Goal: Task Accomplishment & Management: Use online tool/utility

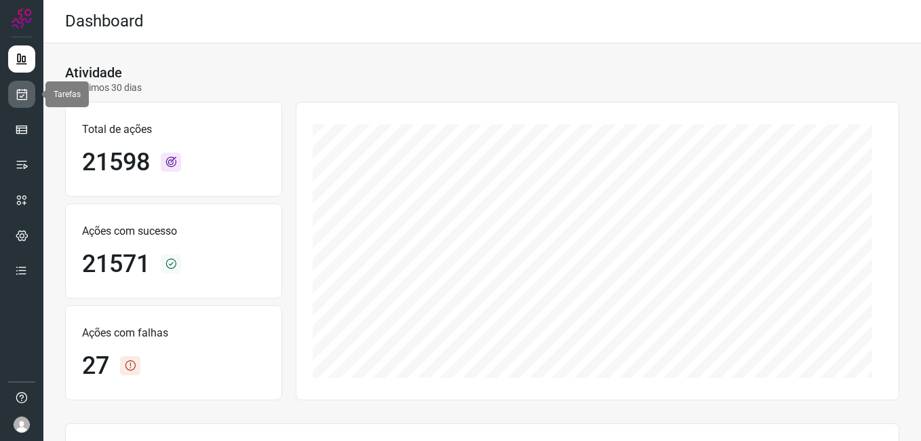
click at [22, 100] on icon at bounding box center [22, 94] width 14 height 14
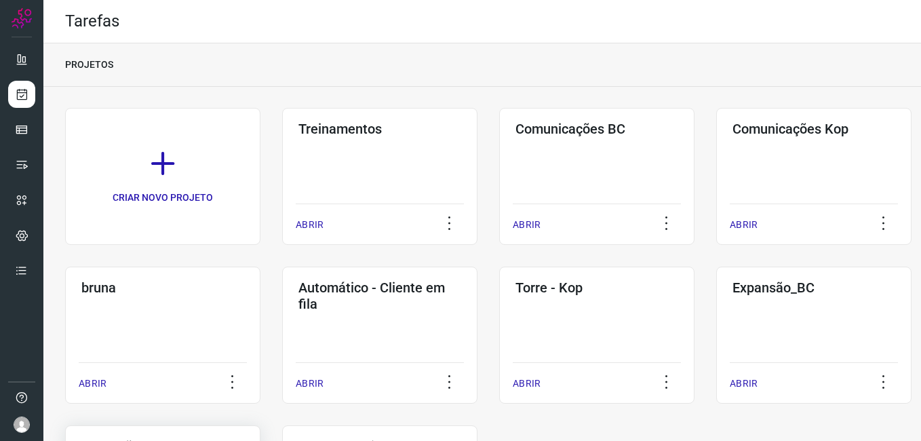
scroll to position [155, 0]
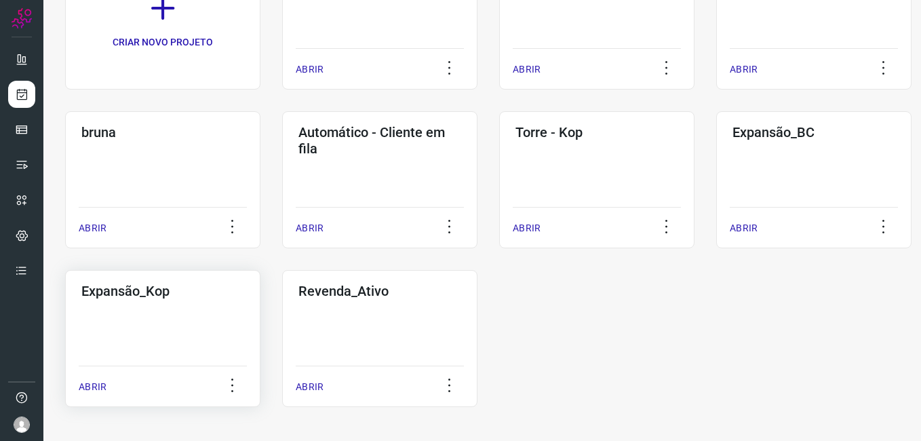
click at [282, 304] on div "Expansão_Kop ABRIR" at bounding box center [379, 338] width 195 height 137
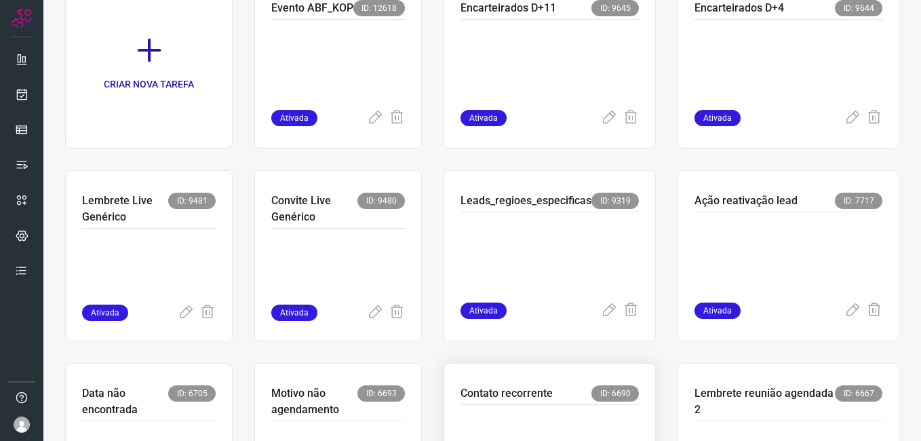
scroll to position [439, 0]
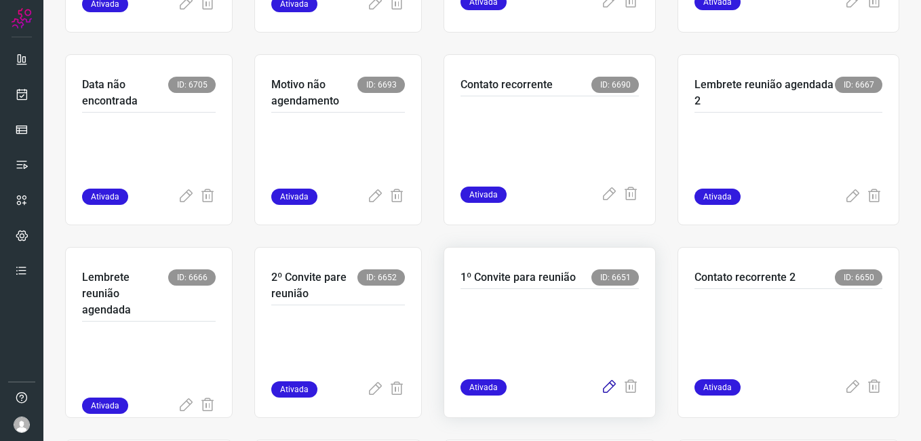
click at [601, 385] on icon at bounding box center [609, 387] width 16 height 16
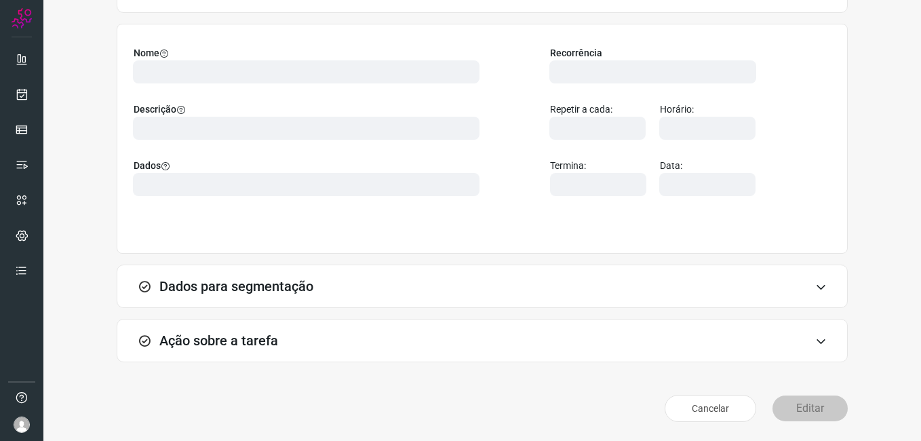
scroll to position [89, 0]
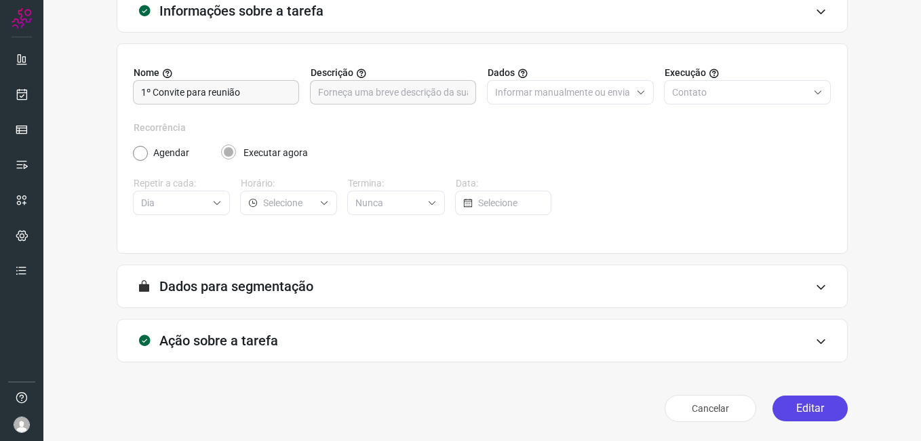
click at [789, 410] on button "Editar" at bounding box center [809, 408] width 75 height 26
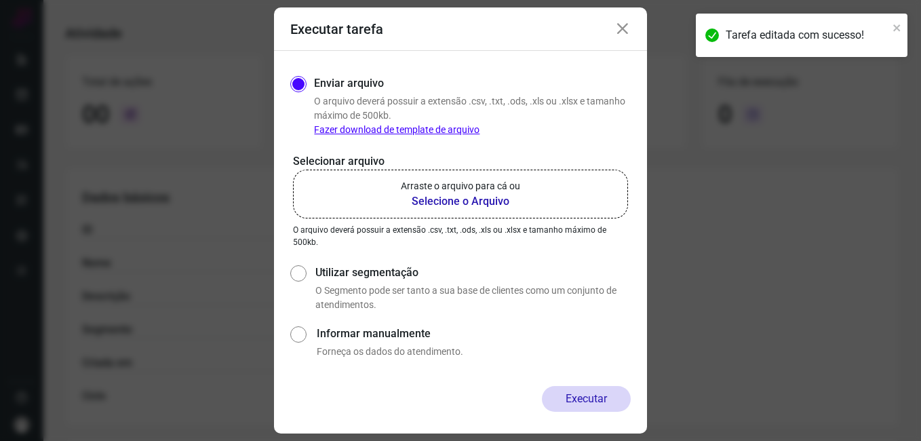
click at [444, 202] on b "Selecione o Arquivo" at bounding box center [460, 201] width 119 height 16
click at [0, 0] on input "Arraste o arquivo para cá ou Selecione o Arquivo" at bounding box center [0, 0] width 0 height 0
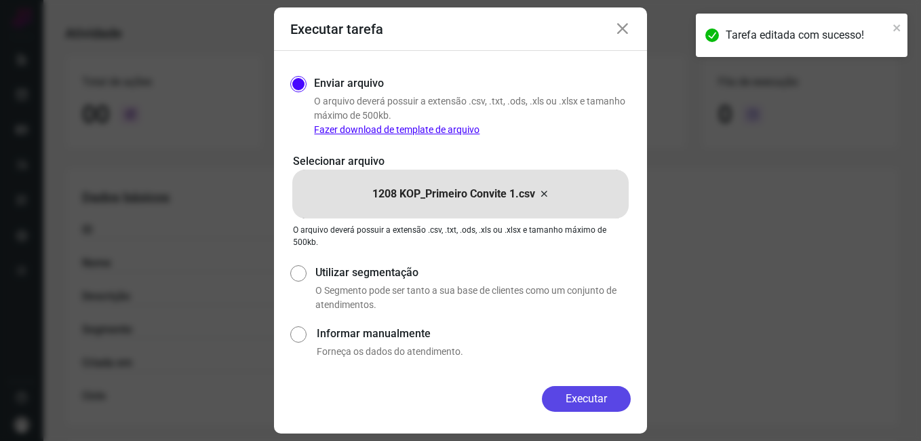
click at [558, 396] on button "Executar" at bounding box center [586, 399] width 89 height 26
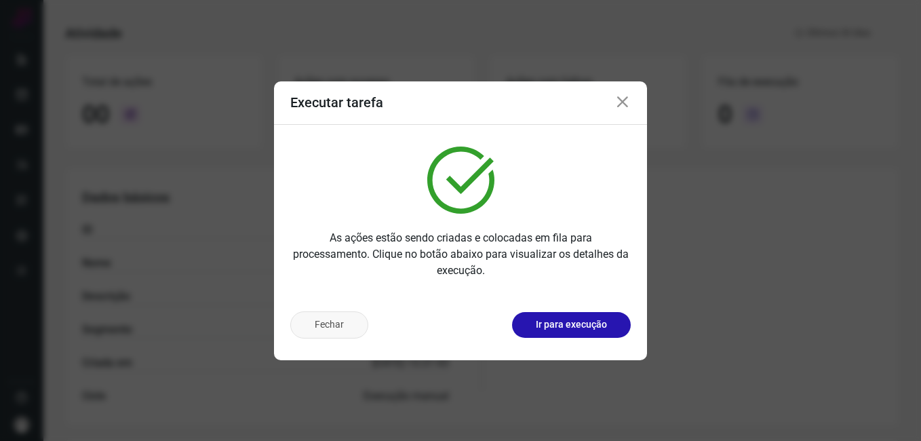
click at [337, 321] on button "Fechar" at bounding box center [329, 324] width 78 height 27
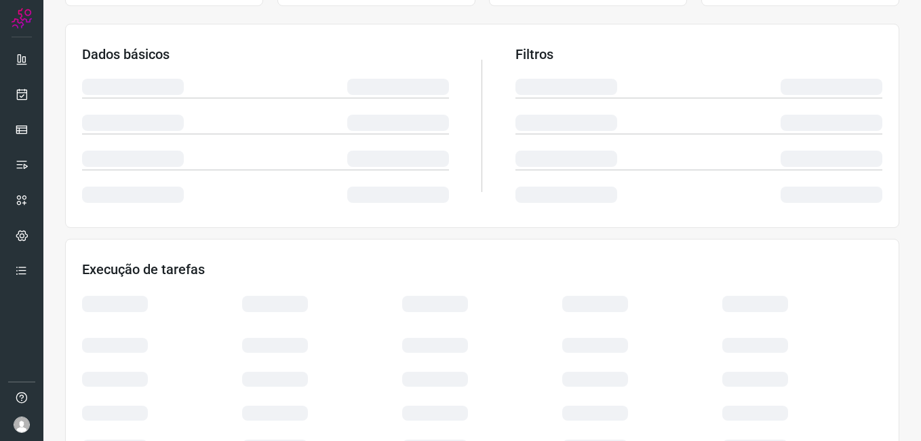
scroll to position [284, 0]
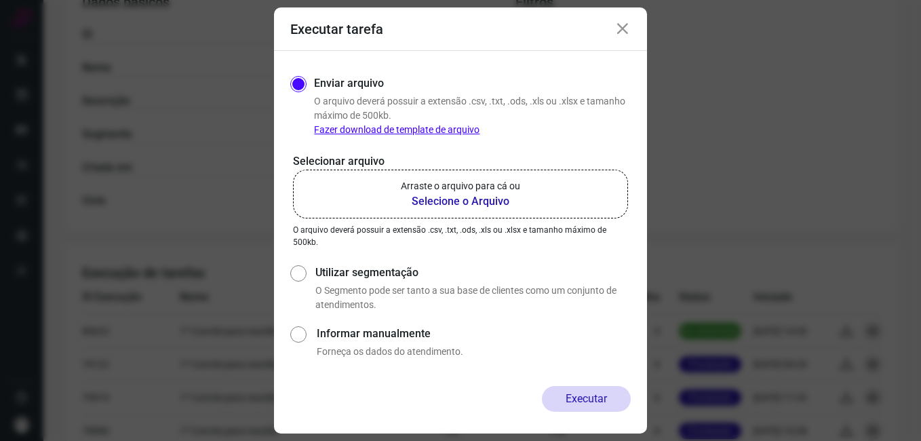
click at [623, 21] on icon at bounding box center [622, 29] width 16 height 16
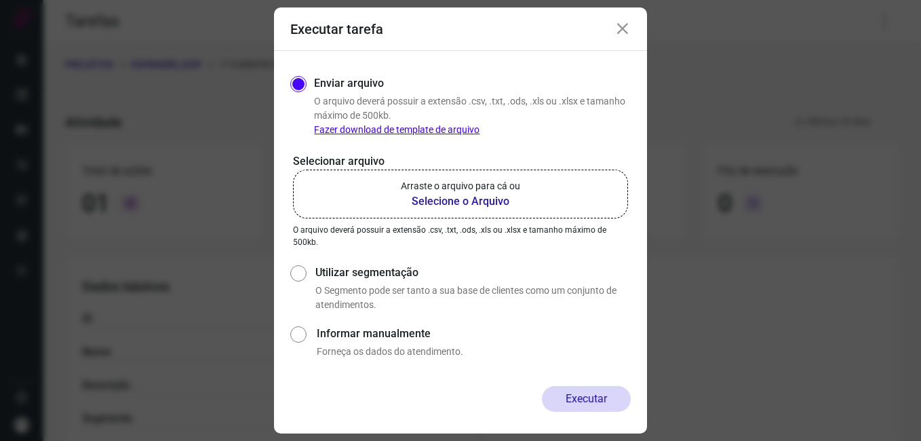
click at [629, 33] on icon at bounding box center [622, 29] width 16 height 16
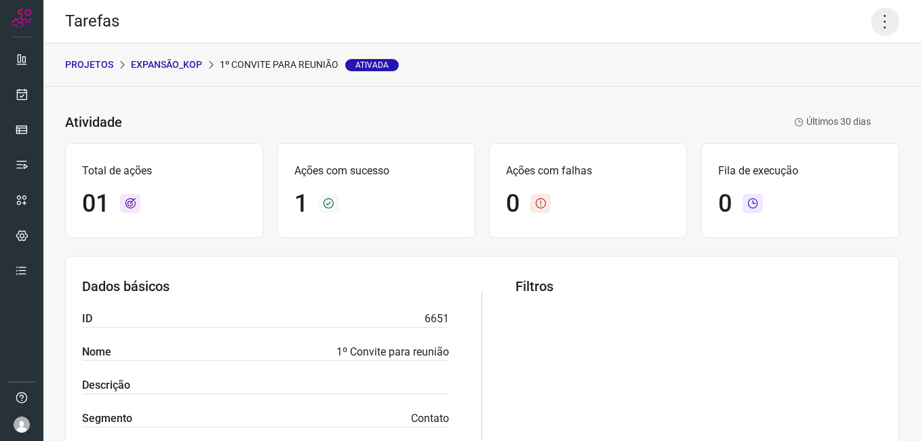
click at [872, 24] on icon at bounding box center [884, 21] width 28 height 28
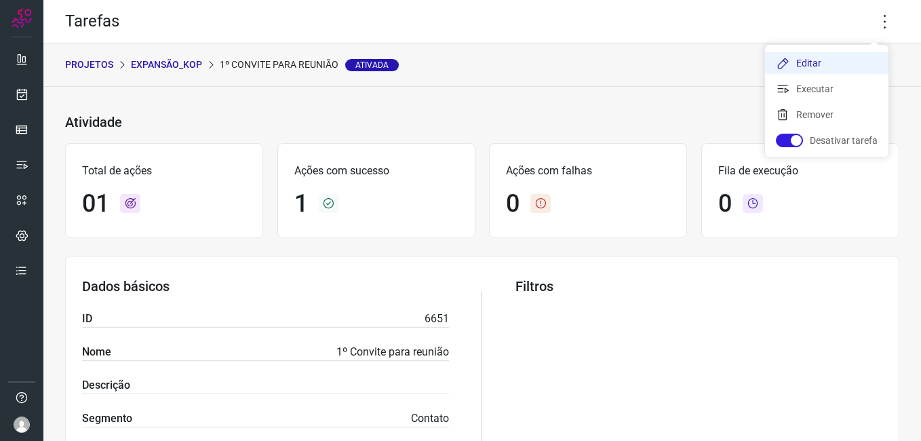
click at [801, 56] on li "Editar" at bounding box center [826, 63] width 123 height 22
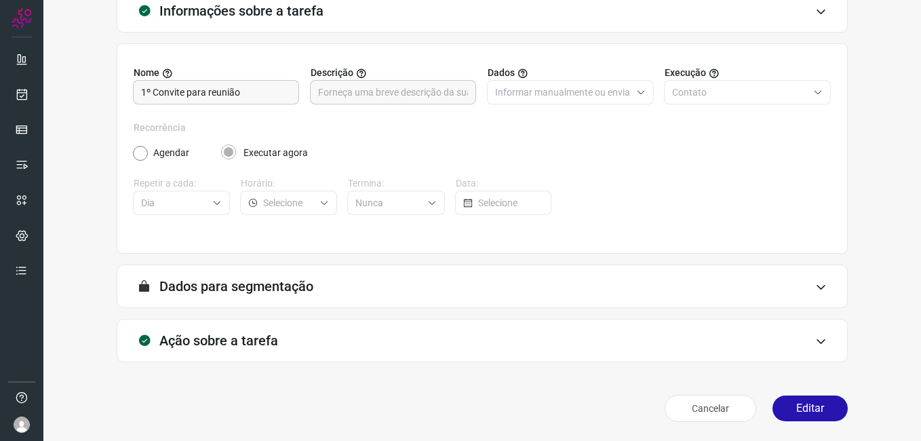
scroll to position [89, 0]
click at [786, 407] on button "Editar" at bounding box center [809, 408] width 75 height 26
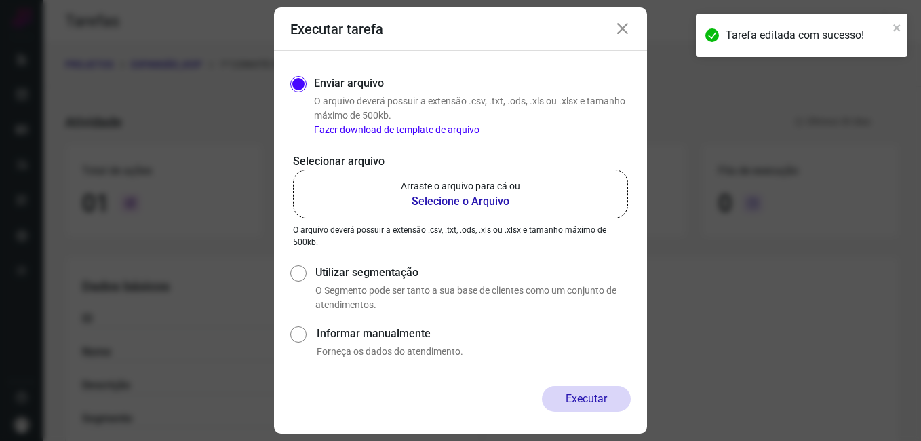
click at [433, 197] on b "Selecione o Arquivo" at bounding box center [460, 201] width 119 height 16
click at [0, 0] on input "Arraste o arquivo para cá ou Selecione o Arquivo" at bounding box center [0, 0] width 0 height 0
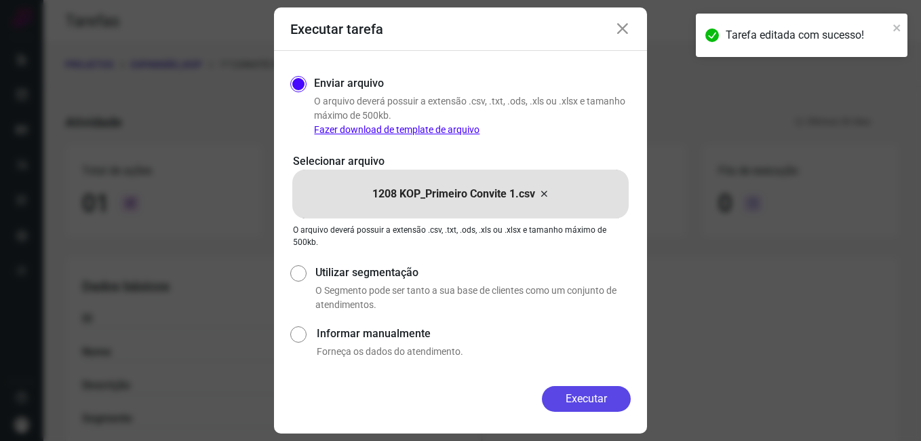
click at [564, 406] on button "Executar" at bounding box center [586, 399] width 89 height 26
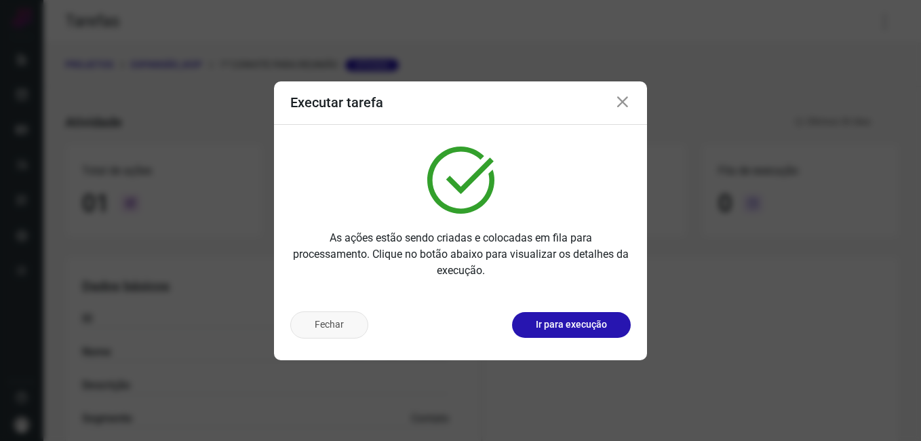
click at [344, 336] on button "Fechar" at bounding box center [329, 324] width 78 height 27
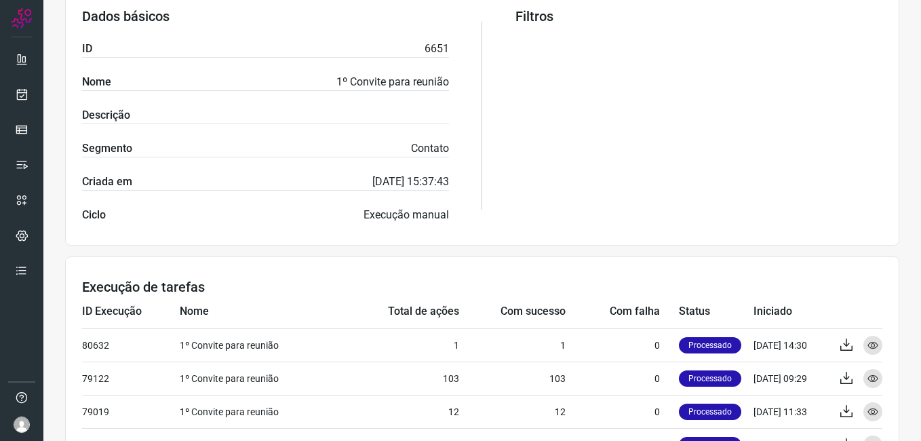
scroll to position [271, 0]
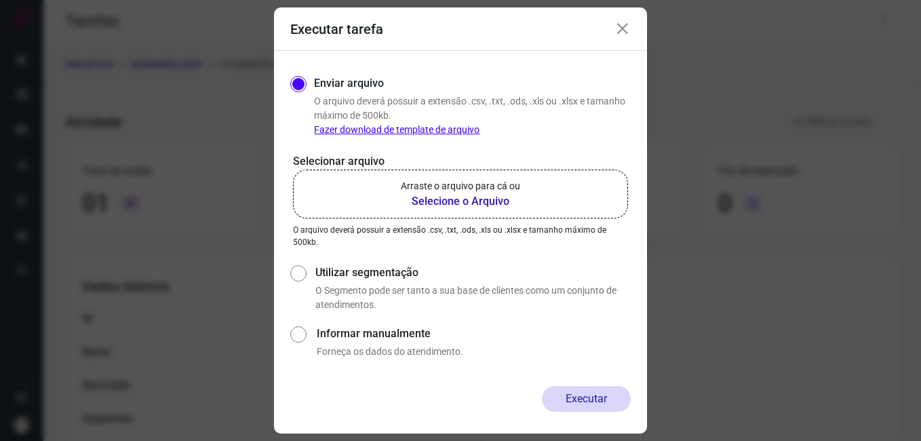
click at [626, 21] on icon at bounding box center [622, 29] width 16 height 16
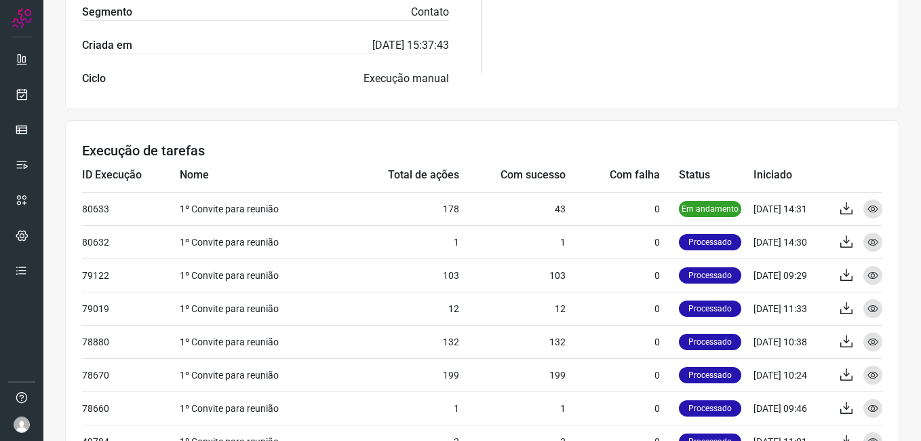
scroll to position [407, 0]
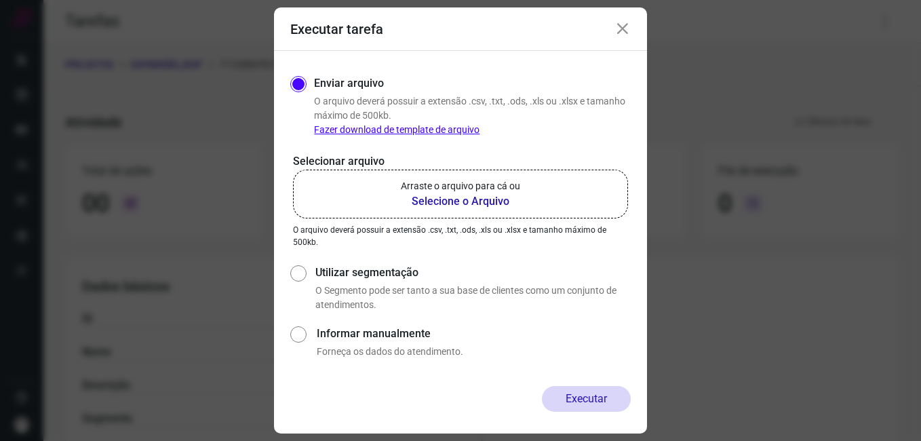
click at [616, 33] on icon at bounding box center [622, 29] width 16 height 16
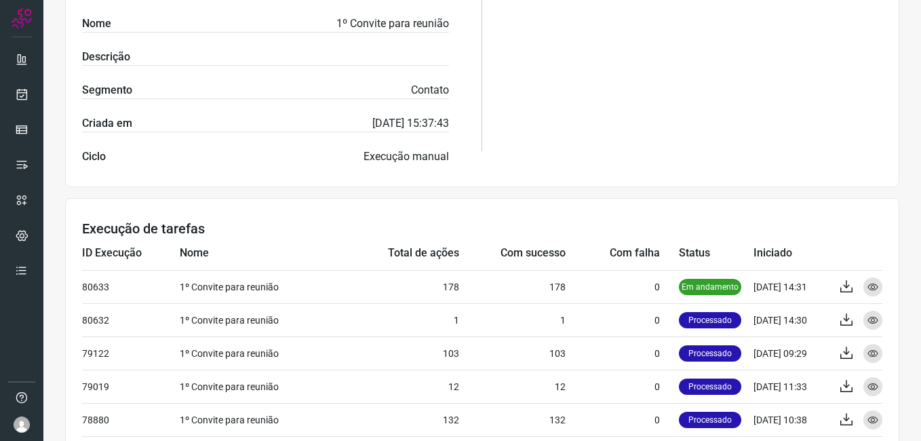
scroll to position [339, 0]
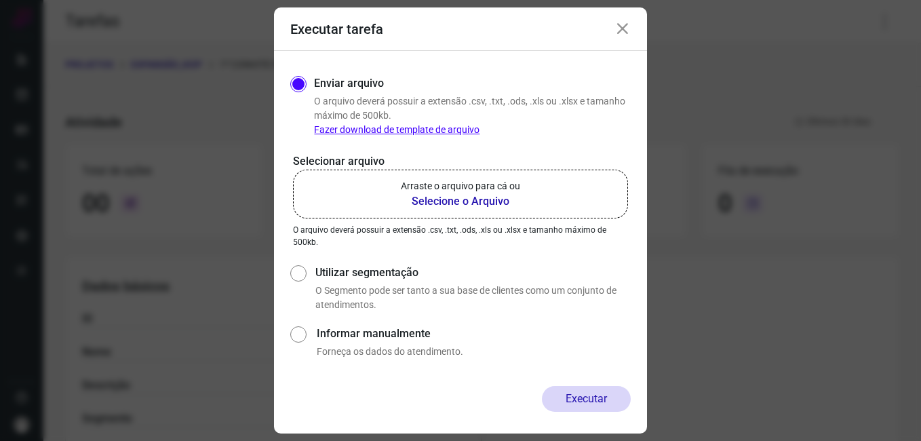
click at [625, 33] on icon at bounding box center [622, 29] width 16 height 16
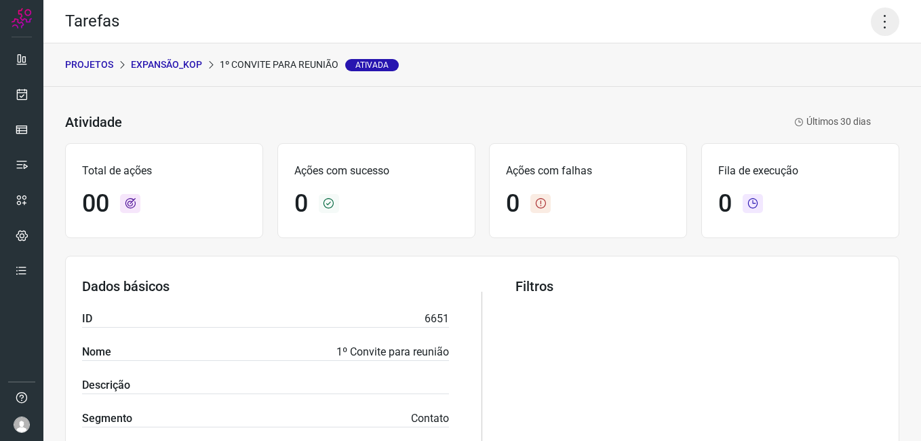
click at [870, 20] on icon at bounding box center [884, 21] width 28 height 28
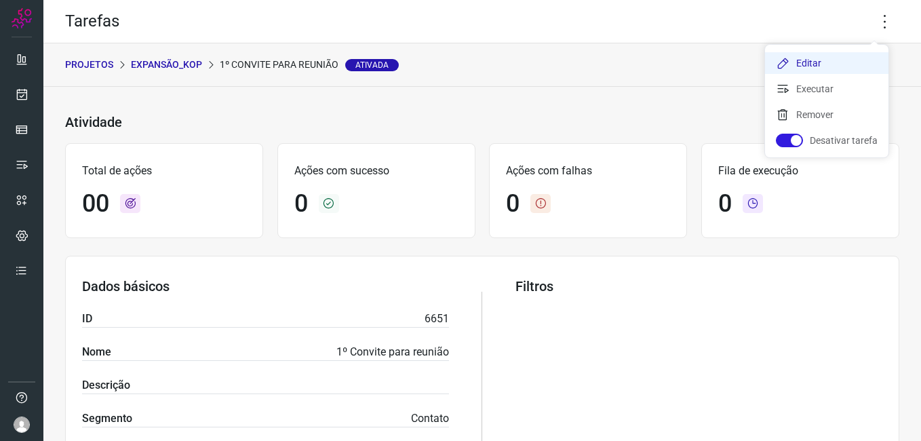
click at [782, 55] on li "Editar" at bounding box center [826, 63] width 123 height 22
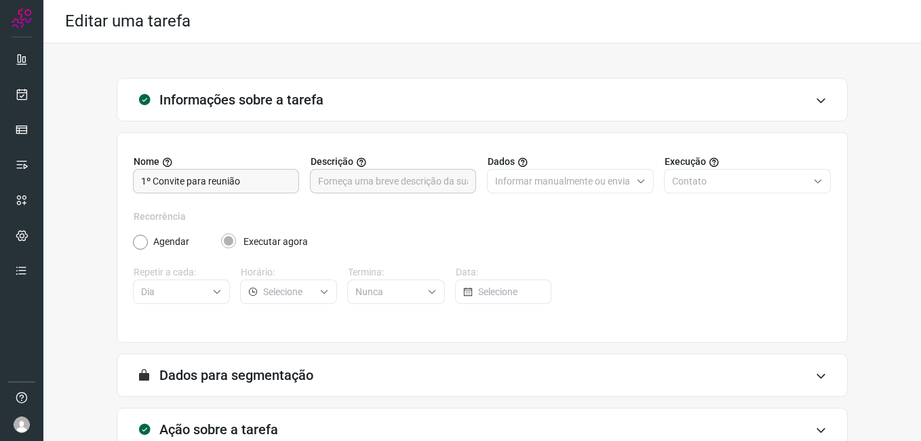
scroll to position [89, 0]
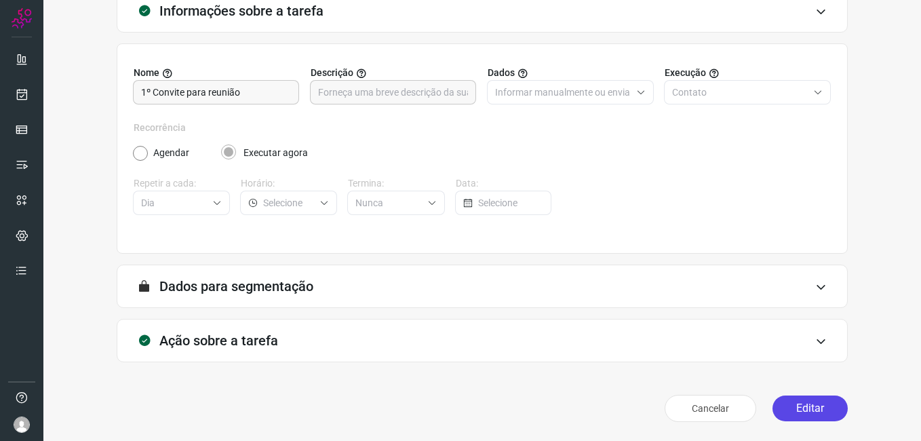
click at [802, 416] on button "Editar" at bounding box center [809, 408] width 75 height 26
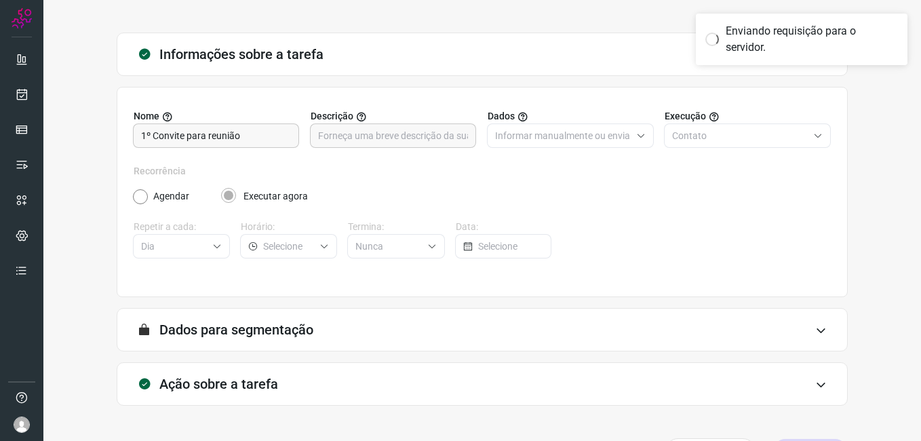
scroll to position [0, 0]
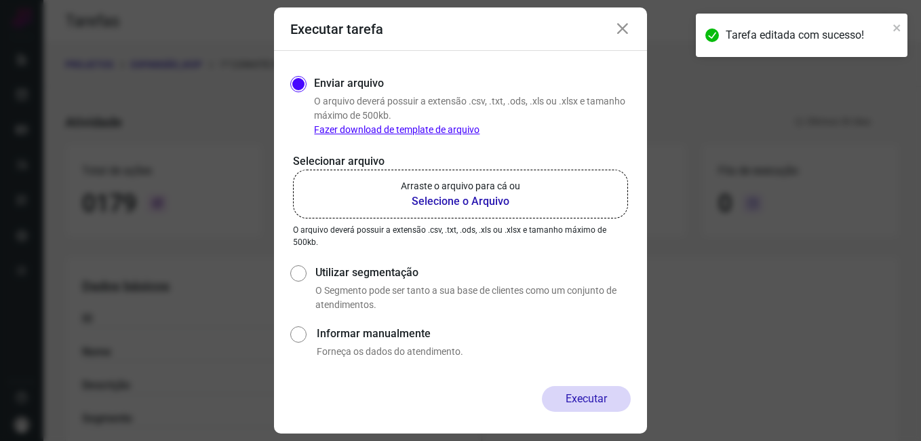
click at [457, 203] on b "Selecione o Arquivo" at bounding box center [460, 201] width 119 height 16
click at [0, 0] on input "Arraste o arquivo para cá ou Selecione o Arquivo" at bounding box center [0, 0] width 0 height 0
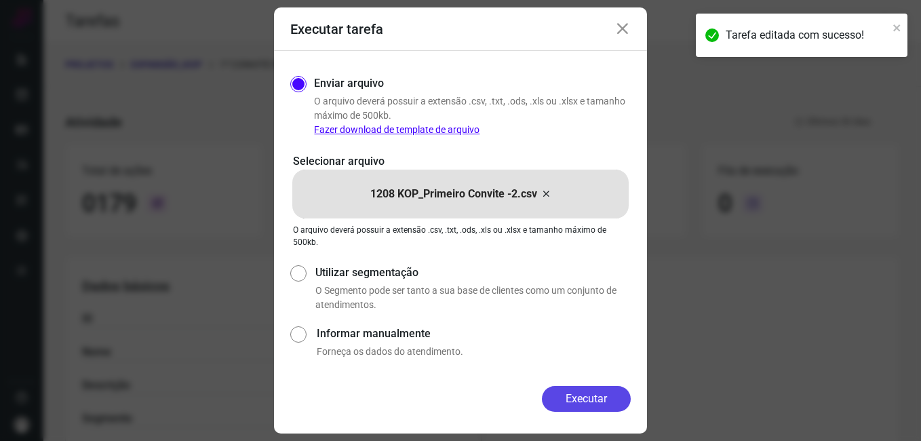
click at [561, 392] on button "Executar" at bounding box center [586, 399] width 89 height 26
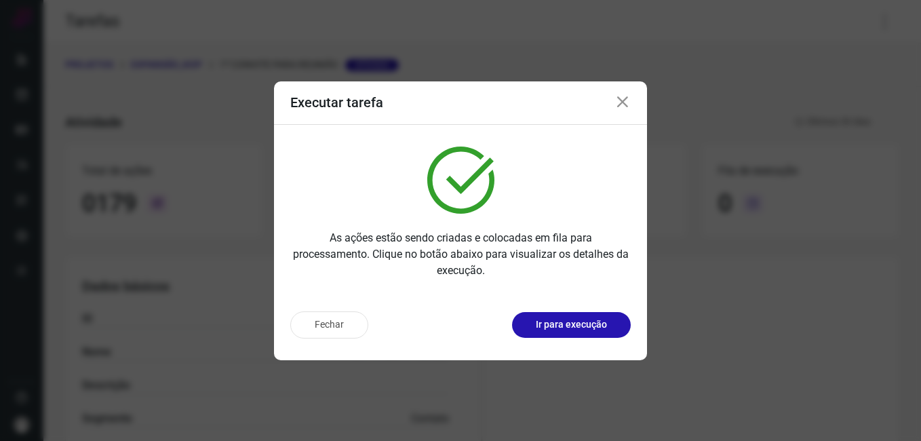
click at [342, 332] on button "Fechar" at bounding box center [329, 324] width 78 height 27
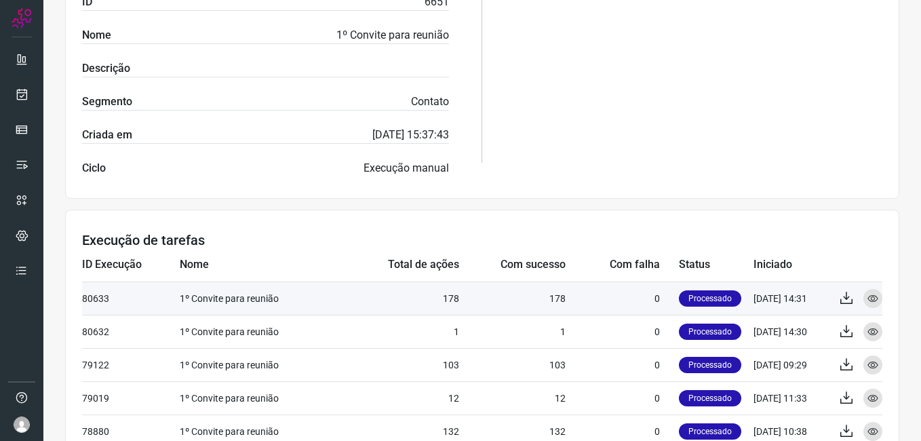
scroll to position [339, 0]
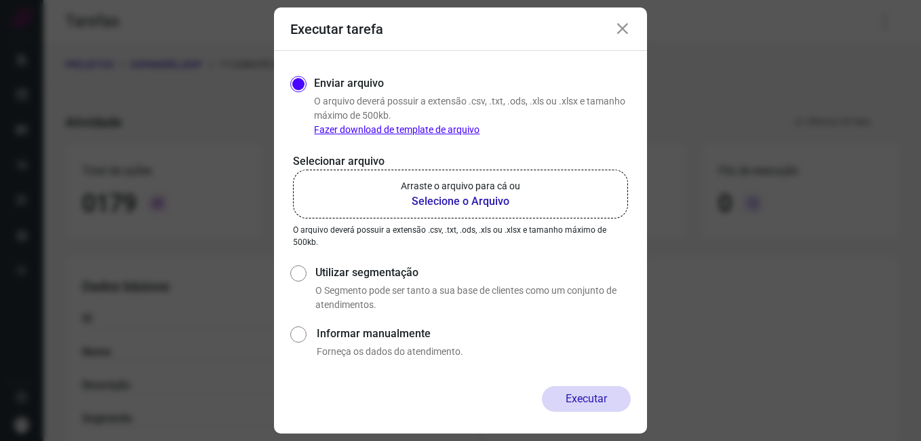
click at [616, 32] on icon at bounding box center [622, 29] width 16 height 16
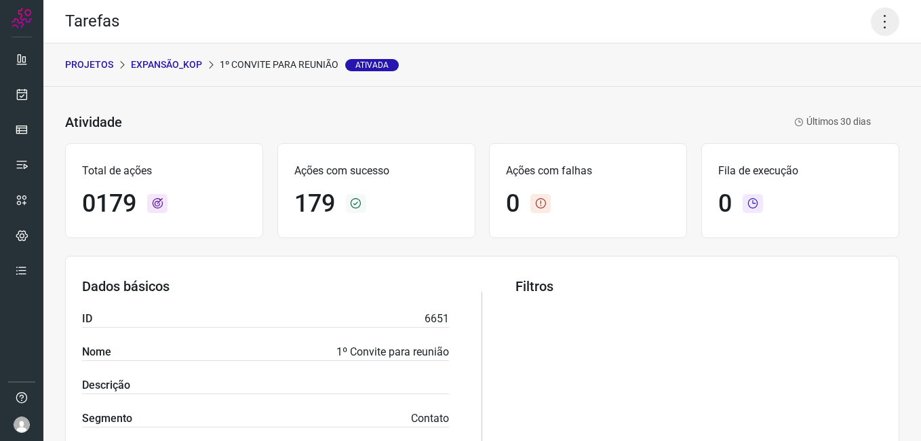
click at [873, 21] on icon at bounding box center [884, 21] width 28 height 28
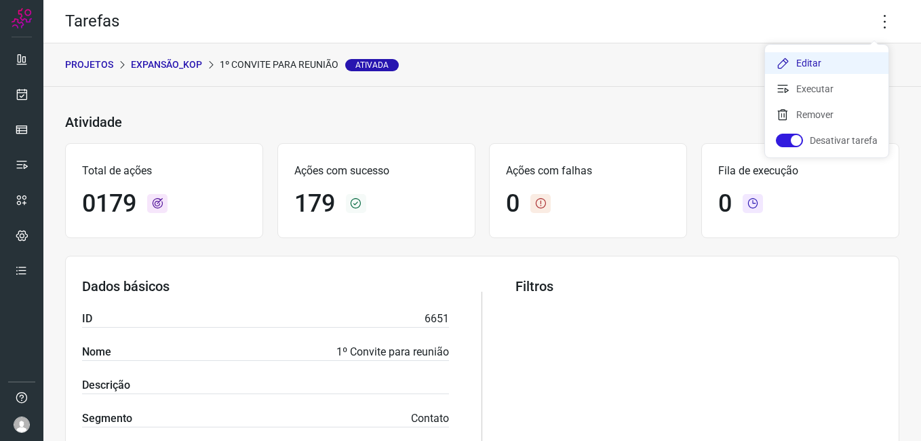
click at [807, 64] on li "Editar" at bounding box center [826, 63] width 123 height 22
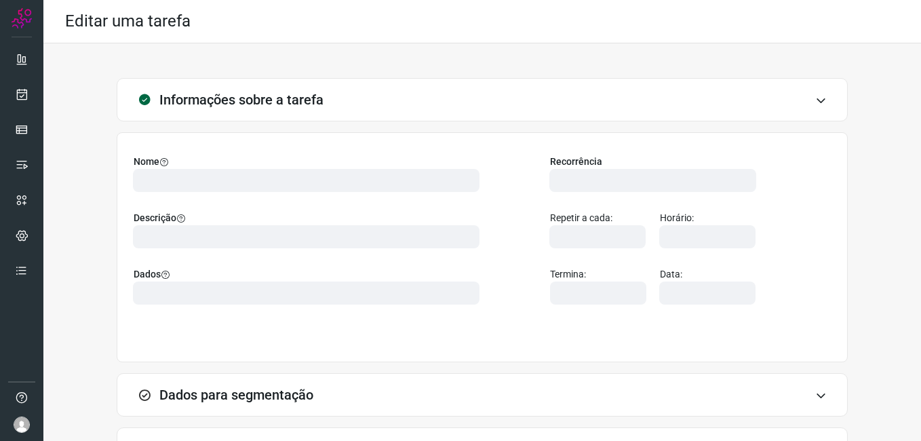
click at [872, 316] on div "Informações sobre a tarefa Nome Descrição Dados Recorrência Repetir a cada: Hor…" at bounding box center [482, 307] width 834 height 458
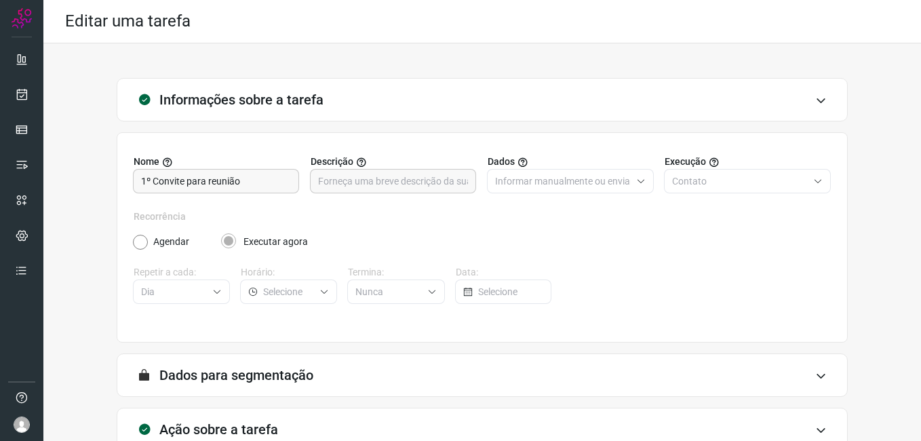
scroll to position [89, 0]
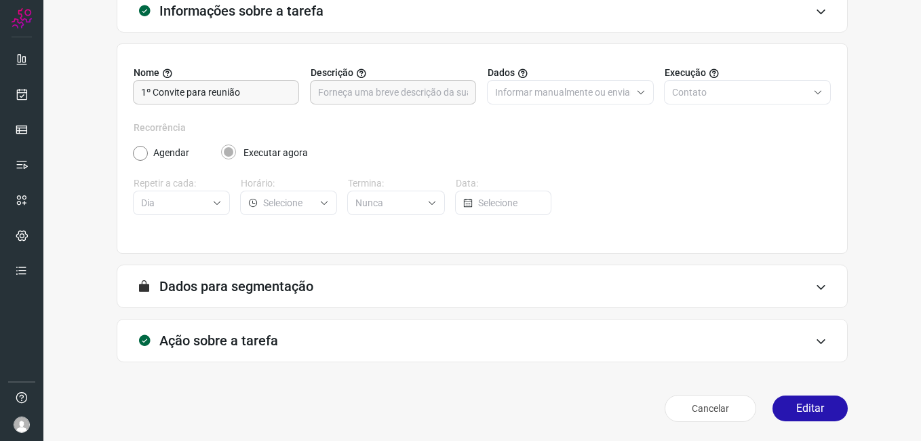
click at [778, 410] on button "Editar" at bounding box center [809, 408] width 75 height 26
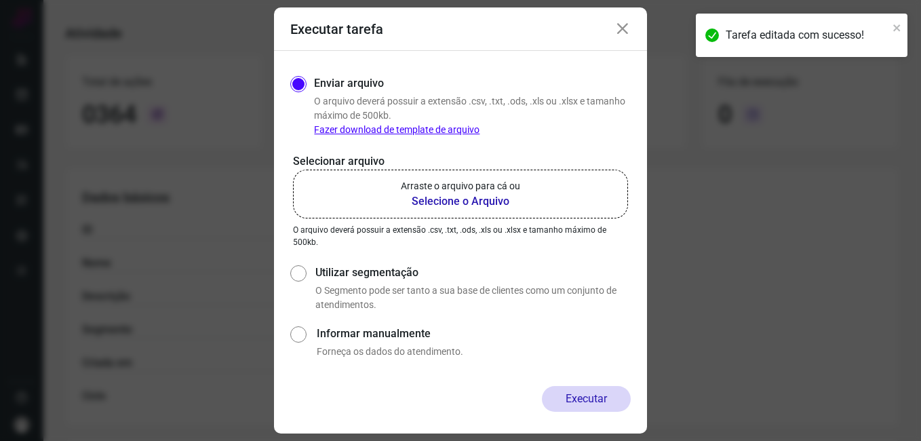
click at [468, 196] on b "Selecione o Arquivo" at bounding box center [460, 201] width 119 height 16
click at [0, 0] on input "Arraste o arquivo para cá ou Selecione o Arquivo" at bounding box center [0, 0] width 0 height 0
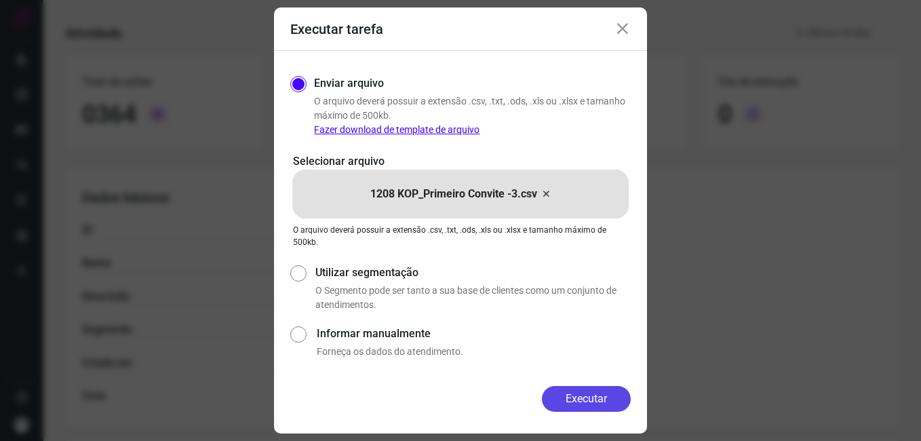
click at [567, 398] on button "Executar" at bounding box center [586, 399] width 89 height 26
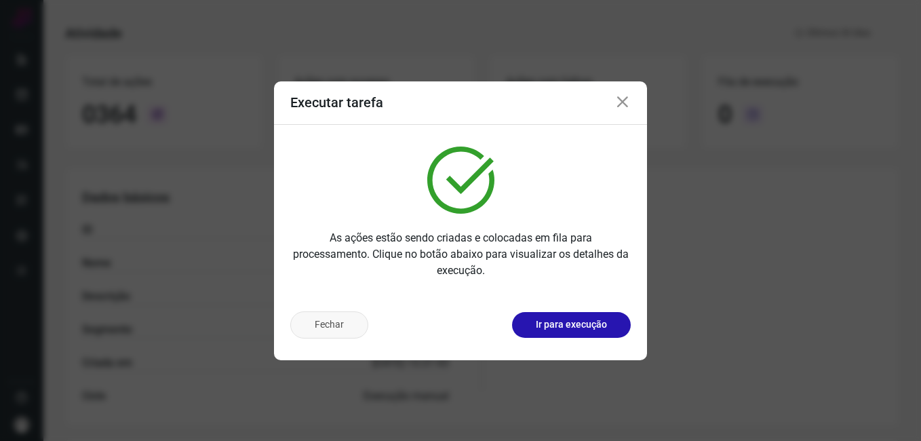
click at [308, 315] on button "Fechar" at bounding box center [329, 324] width 78 height 27
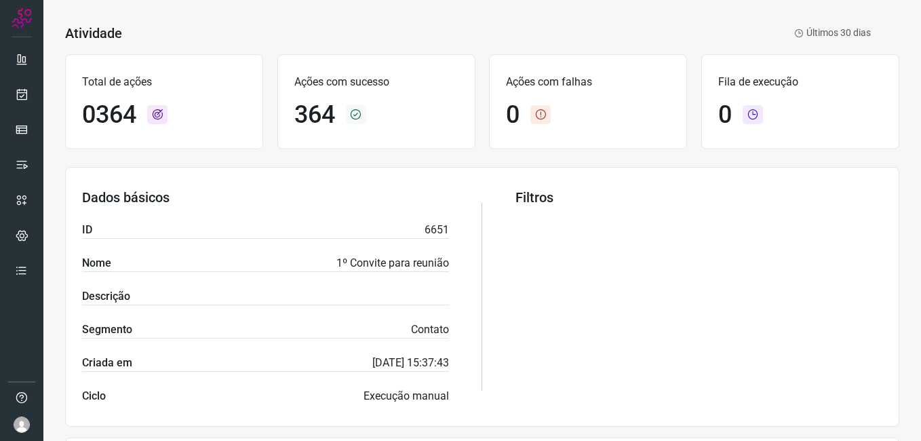
drag, startPoint x: 798, startPoint y: 262, endPoint x: 768, endPoint y: 261, distance: 29.8
click at [797, 262] on div "Filtros" at bounding box center [698, 296] width 367 height 215
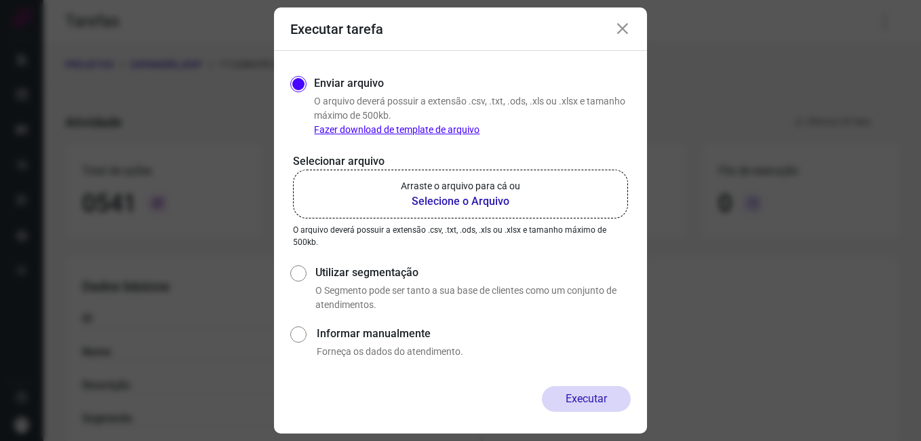
click at [626, 24] on icon at bounding box center [622, 29] width 16 height 16
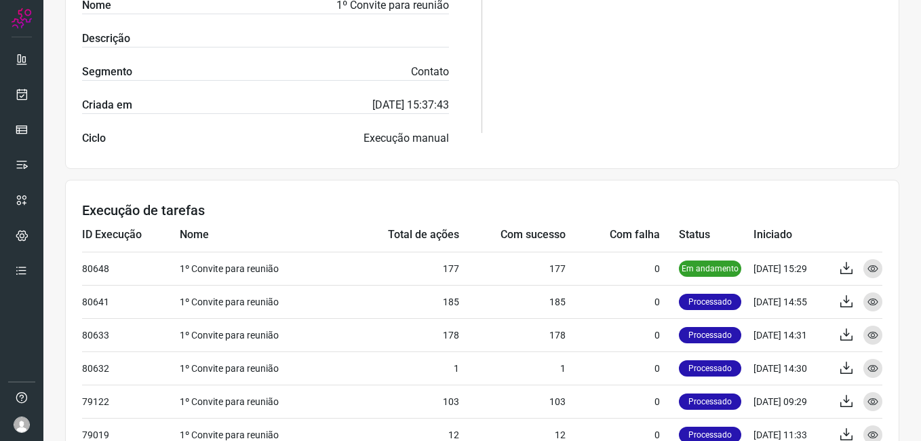
scroll to position [407, 0]
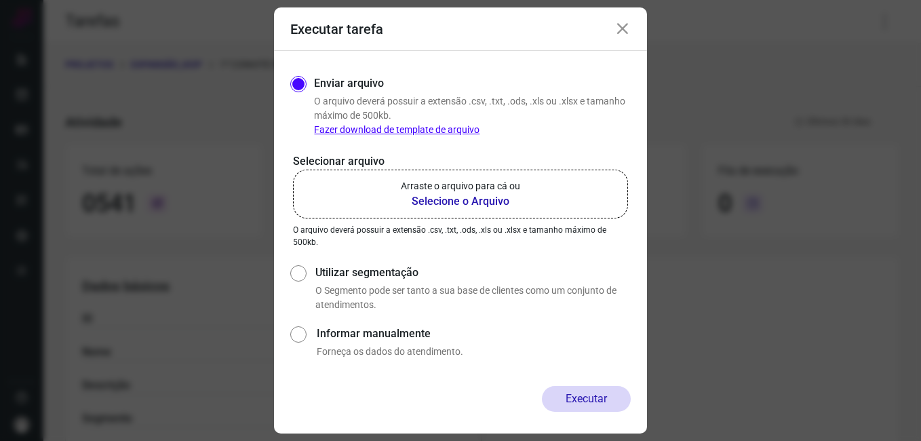
click at [623, 33] on icon at bounding box center [622, 29] width 16 height 16
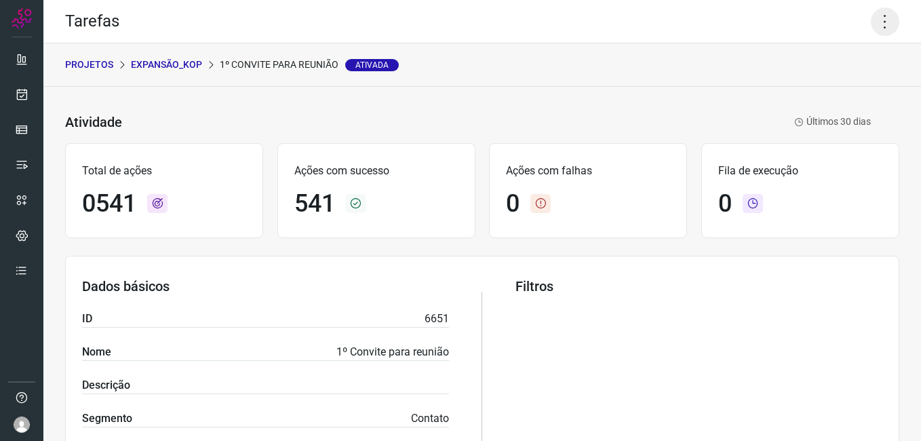
click at [870, 25] on icon at bounding box center [884, 21] width 28 height 28
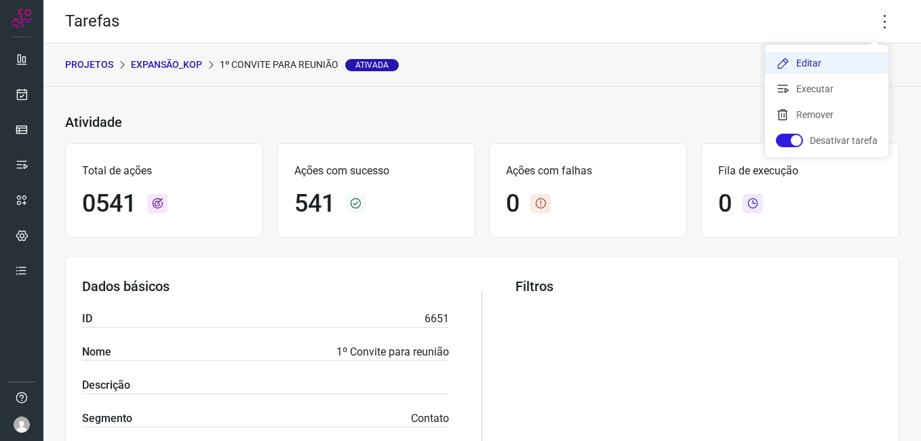
click at [810, 56] on li "Editar" at bounding box center [826, 63] width 123 height 22
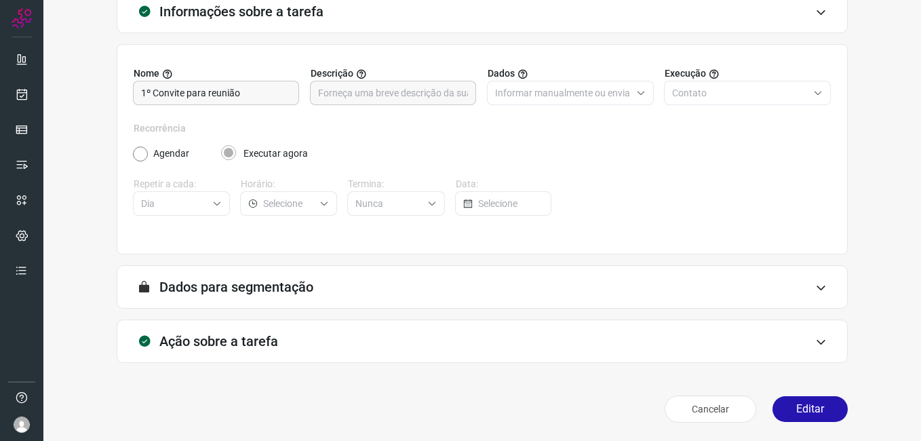
scroll to position [89, 0]
click at [787, 407] on button "Editar" at bounding box center [809, 408] width 75 height 26
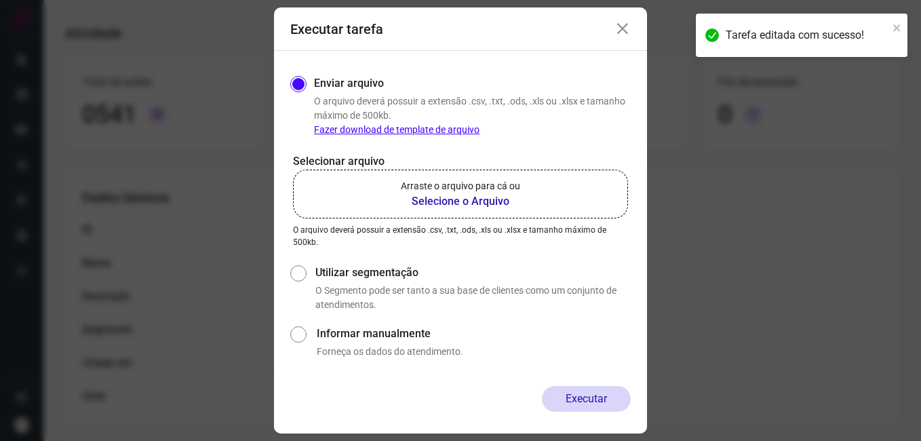
click at [439, 200] on b "Selecione o Arquivo" at bounding box center [460, 201] width 119 height 16
click at [0, 0] on input "Arraste o arquivo para cá ou Selecione o Arquivo" at bounding box center [0, 0] width 0 height 0
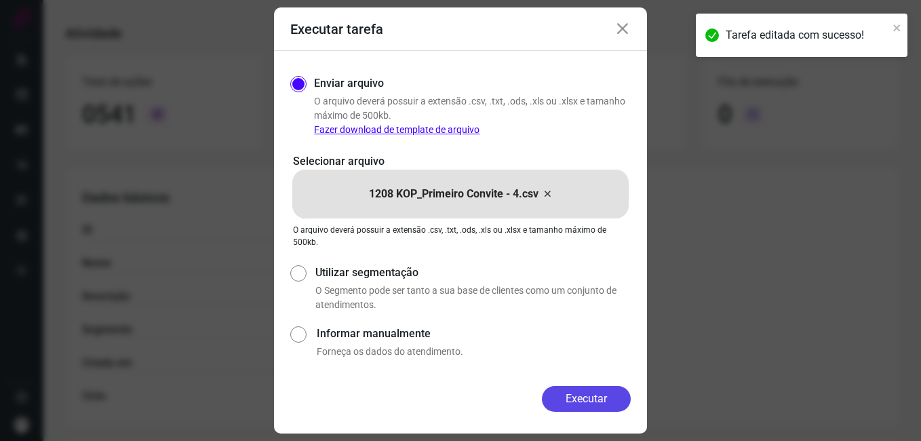
click at [544, 395] on button "Executar" at bounding box center [586, 399] width 89 height 26
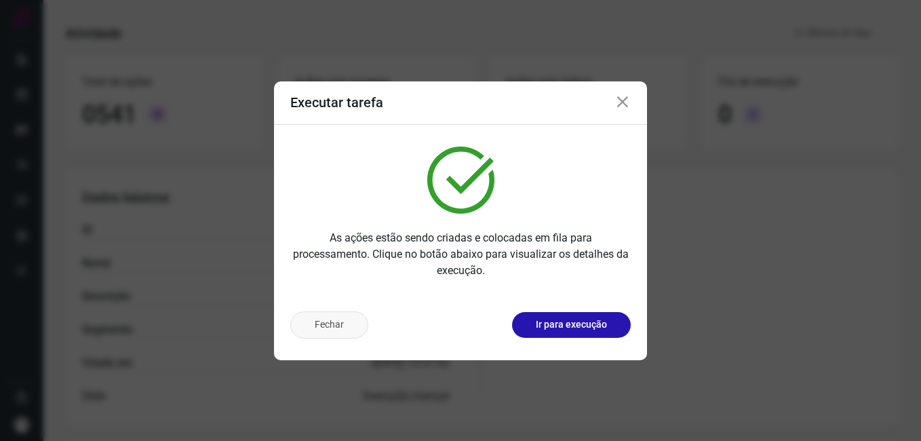
click at [338, 330] on button "Fechar" at bounding box center [329, 324] width 78 height 27
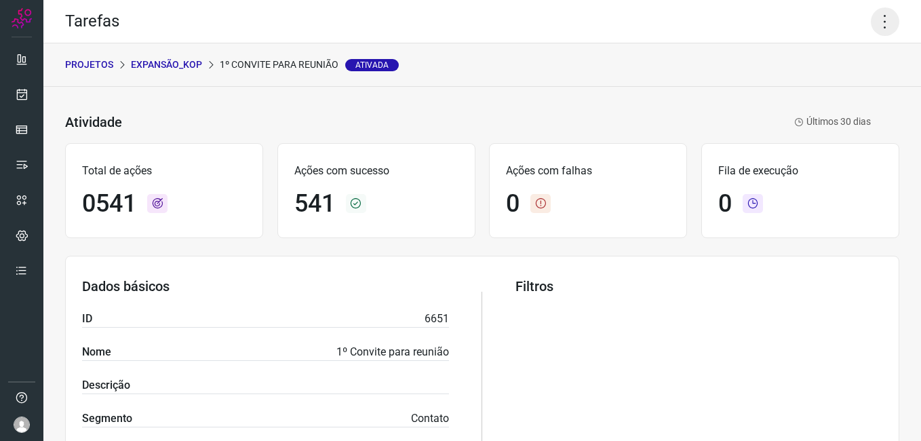
click at [876, 27] on icon at bounding box center [884, 21] width 28 height 28
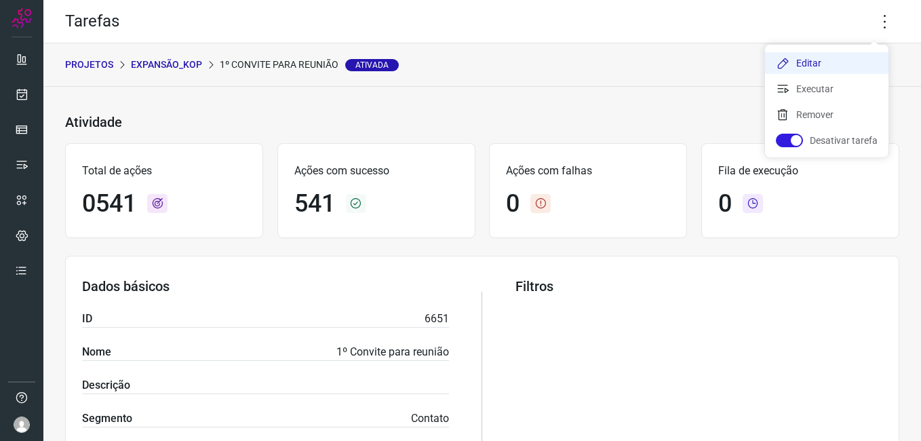
click at [817, 59] on li "Editar" at bounding box center [826, 63] width 123 height 22
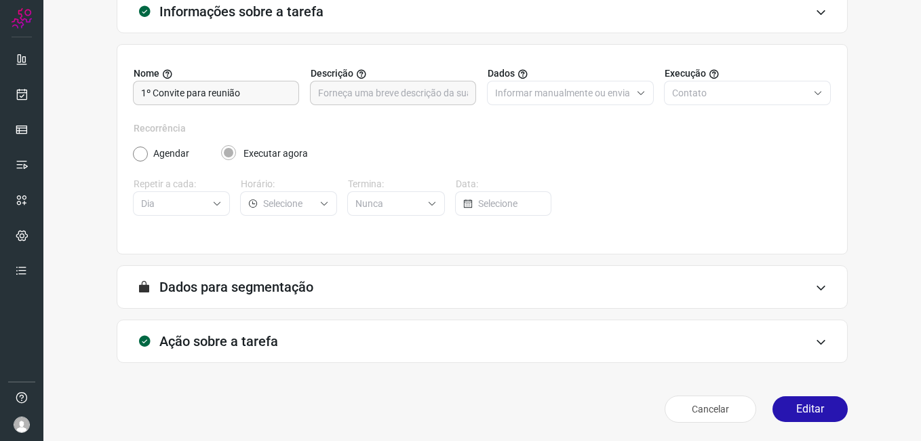
scroll to position [89, 0]
click at [788, 411] on button "Editar" at bounding box center [809, 408] width 75 height 26
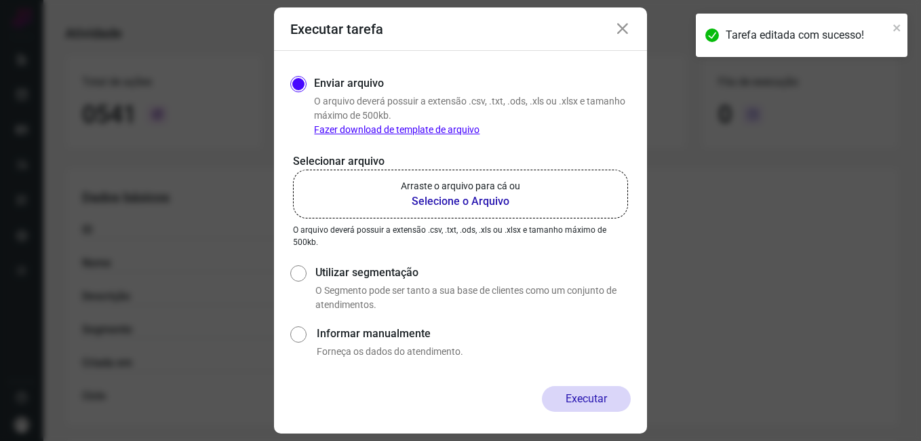
click at [426, 204] on b "Selecione o Arquivo" at bounding box center [460, 201] width 119 height 16
click at [0, 0] on input "Arraste o arquivo para cá ou Selecione o Arquivo" at bounding box center [0, 0] width 0 height 0
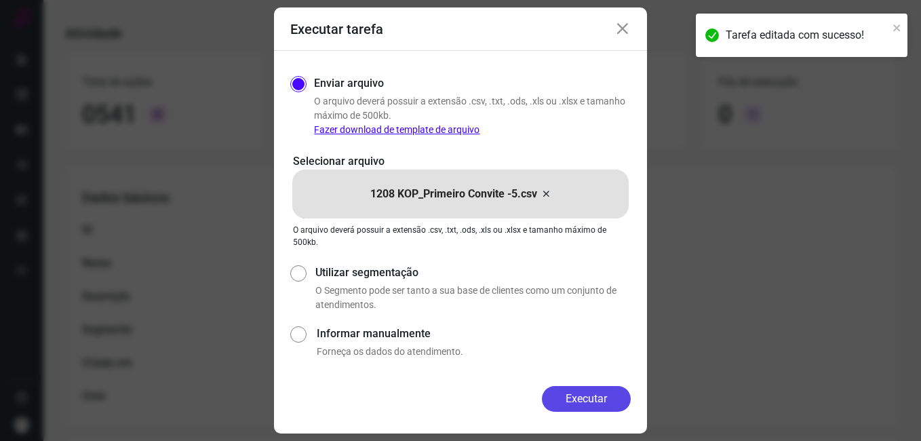
click at [572, 403] on button "Executar" at bounding box center [586, 399] width 89 height 26
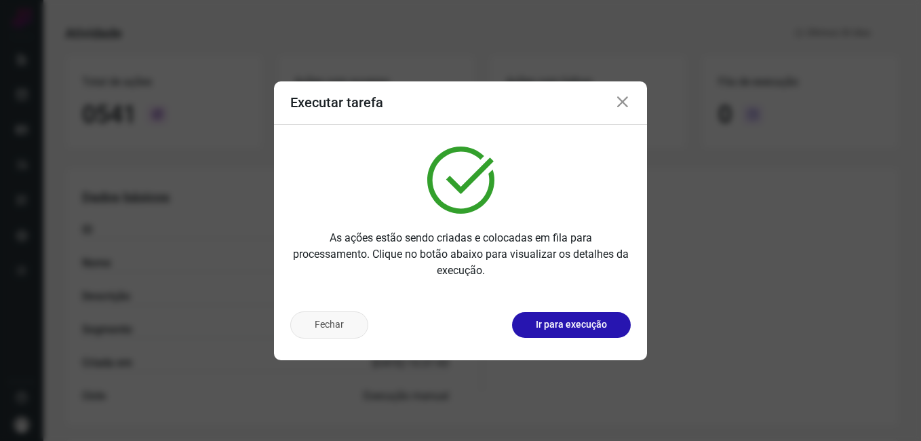
click at [319, 331] on button "Fechar" at bounding box center [329, 324] width 78 height 27
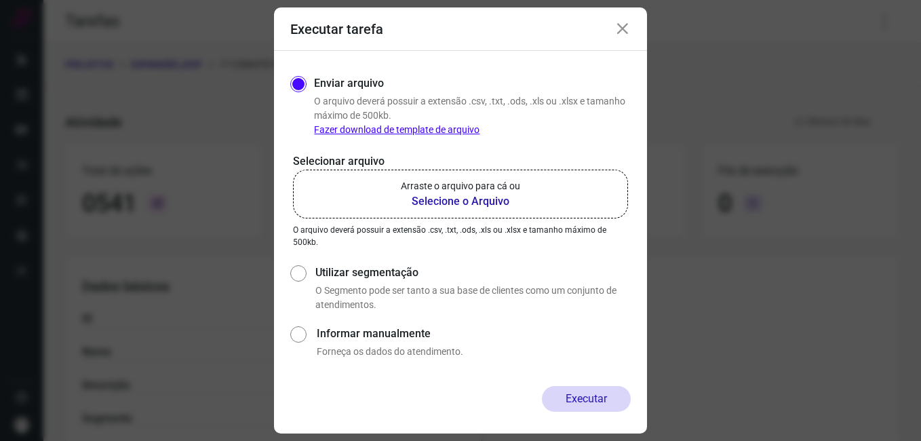
click at [626, 28] on icon at bounding box center [622, 29] width 16 height 16
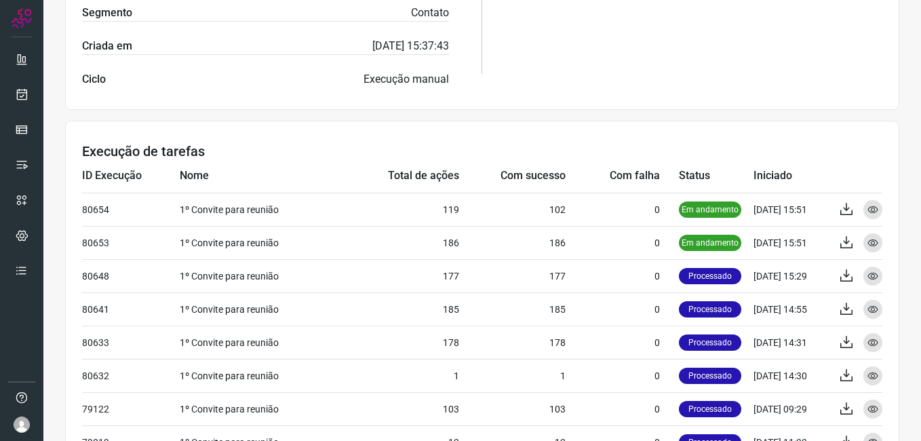
scroll to position [407, 0]
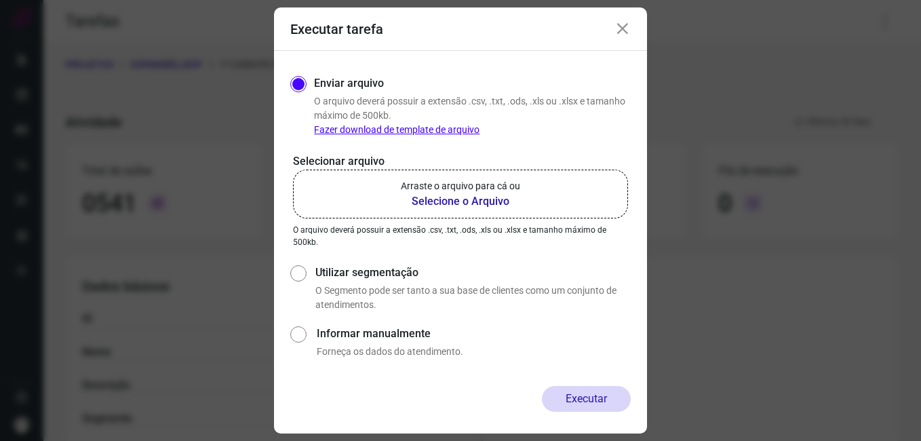
click at [626, 26] on icon at bounding box center [622, 29] width 16 height 16
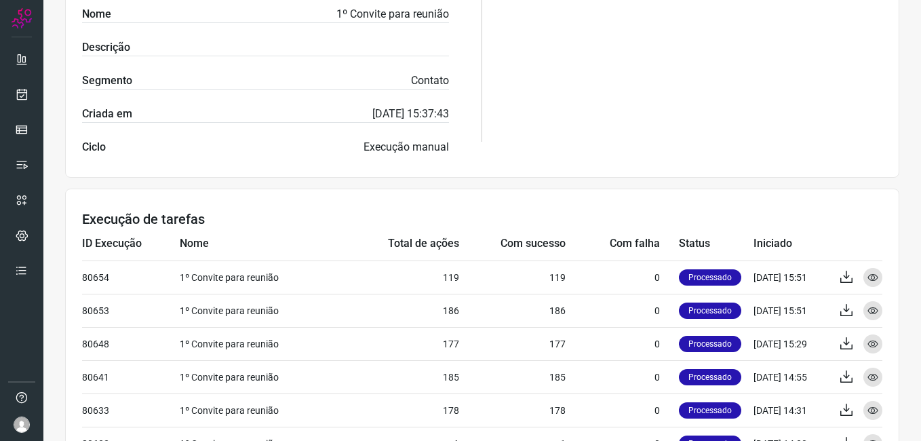
scroll to position [339, 0]
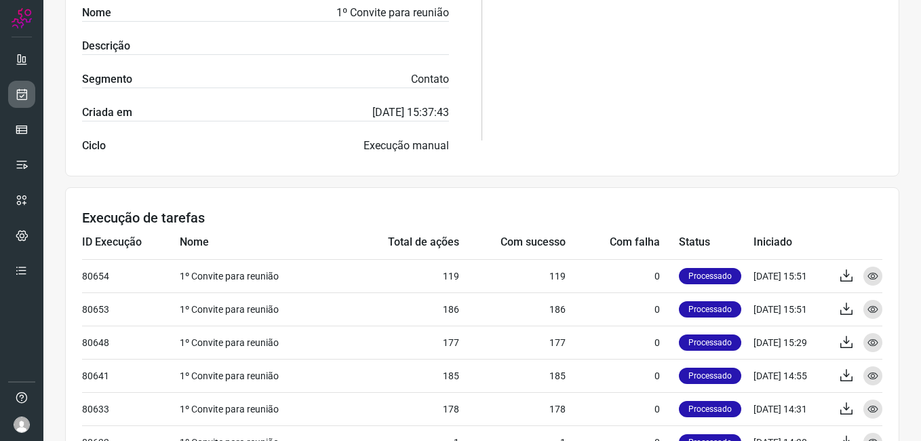
click at [16, 89] on icon at bounding box center [22, 94] width 14 height 14
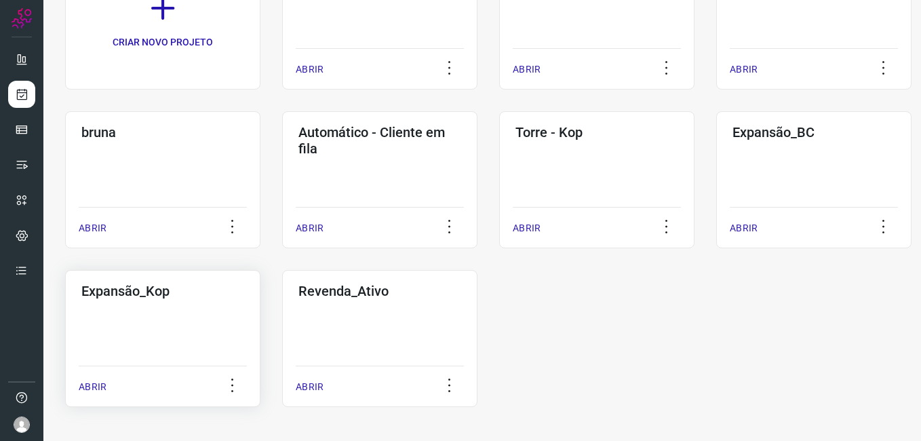
click at [282, 329] on div "Expansão_Kop ABRIR" at bounding box center [379, 338] width 195 height 137
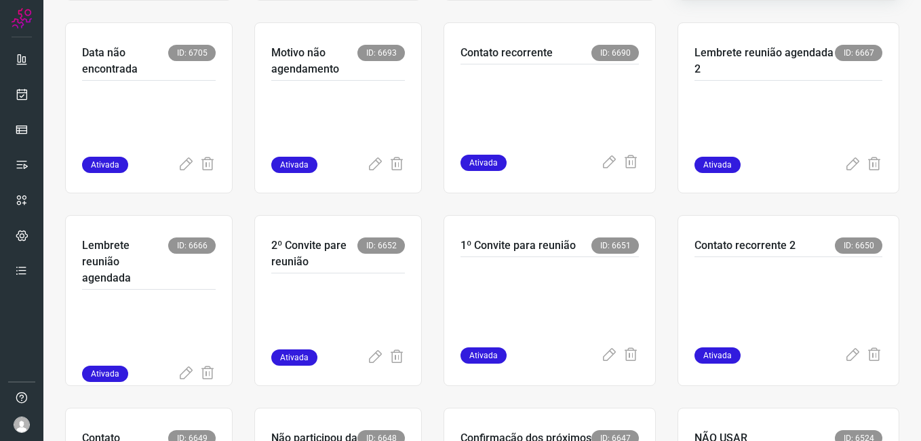
scroll to position [471, 0]
click at [559, 332] on div at bounding box center [549, 301] width 178 height 90
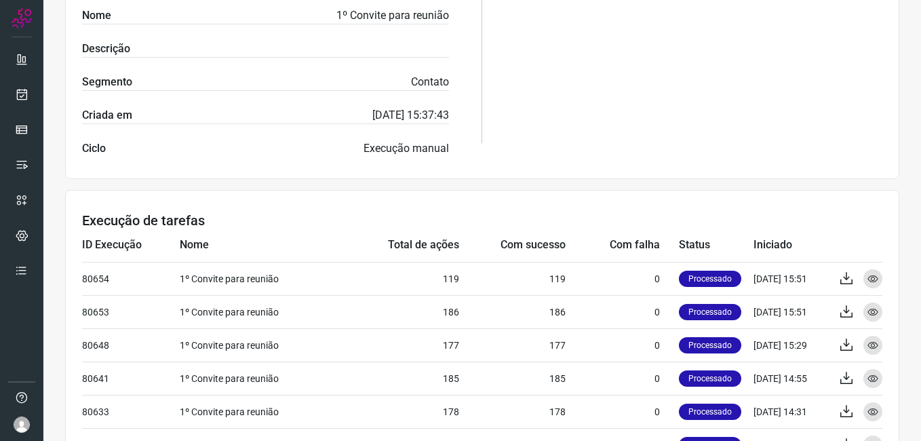
scroll to position [192, 0]
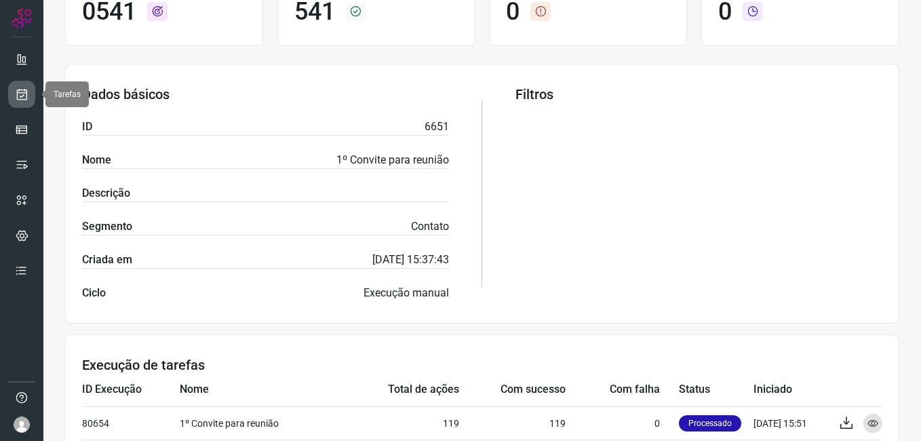
click at [28, 100] on icon at bounding box center [22, 94] width 14 height 14
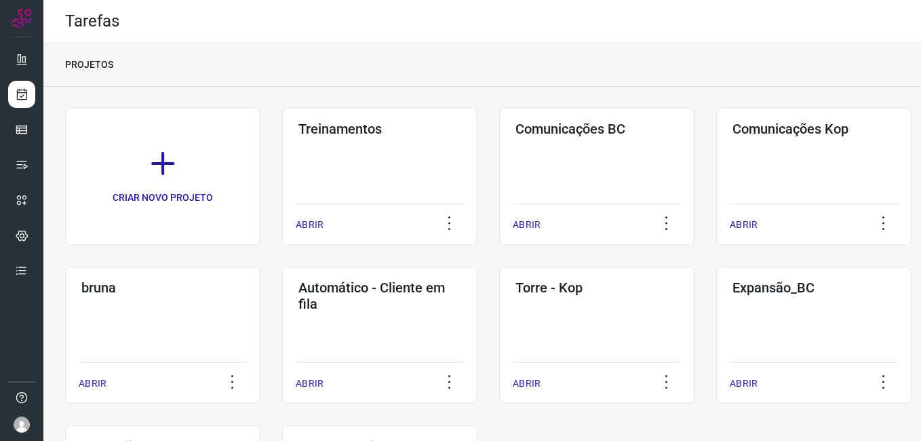
click at [835, 257] on div "CRIAR NOVO PROJETO Treinamentos ABRIR Comunicações BC ABRIR Comunicações Kop AB…" at bounding box center [482, 335] width 834 height 454
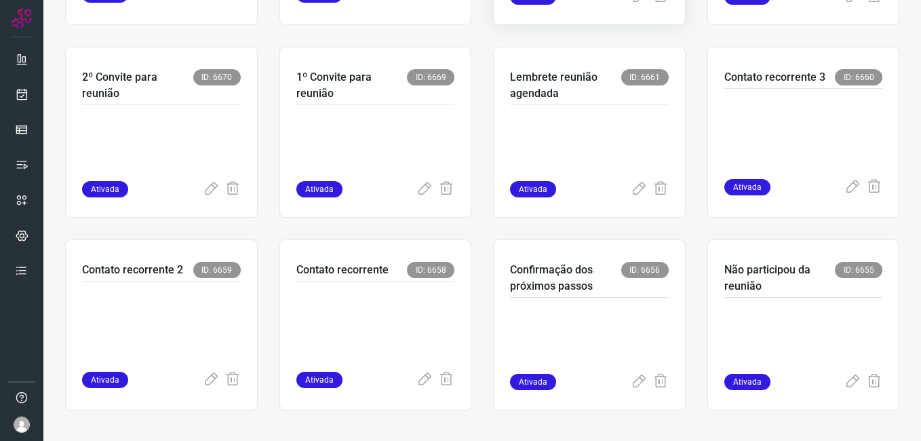
scroll to position [449, 0]
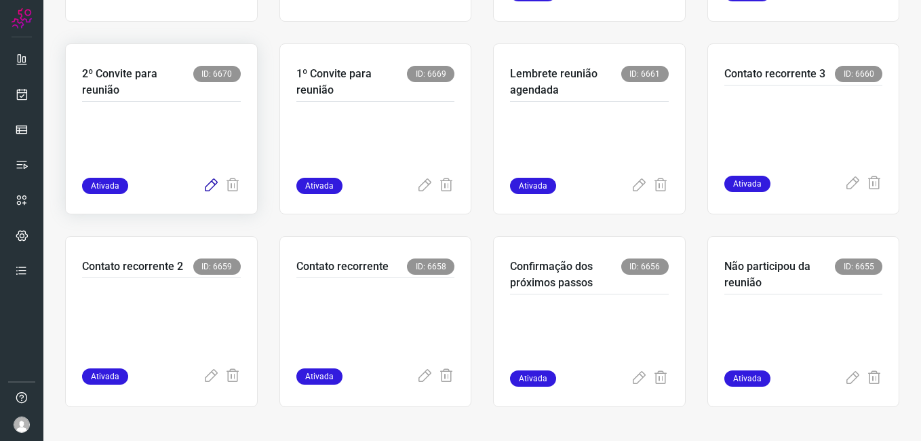
click at [214, 184] on icon at bounding box center [211, 186] width 16 height 16
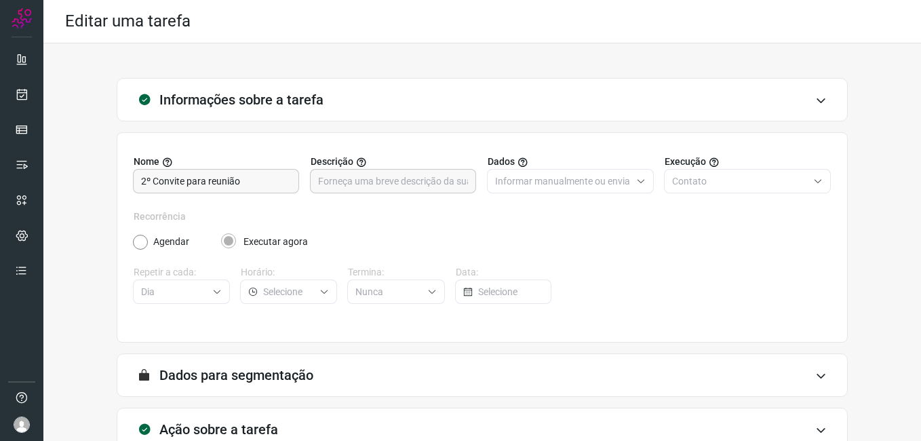
scroll to position [89, 0]
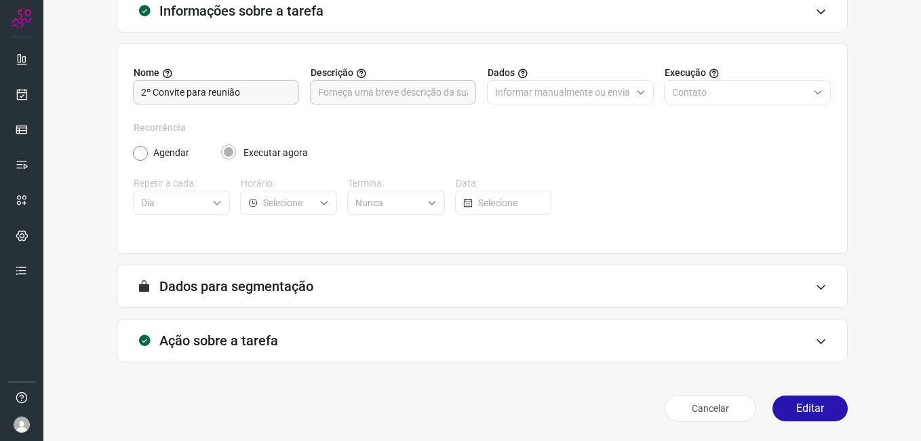
click at [788, 407] on button "Editar" at bounding box center [809, 408] width 75 height 26
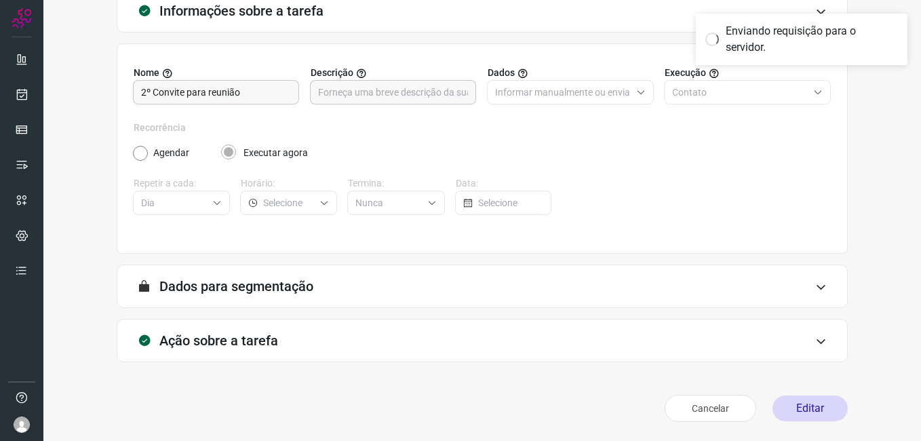
scroll to position [57, 0]
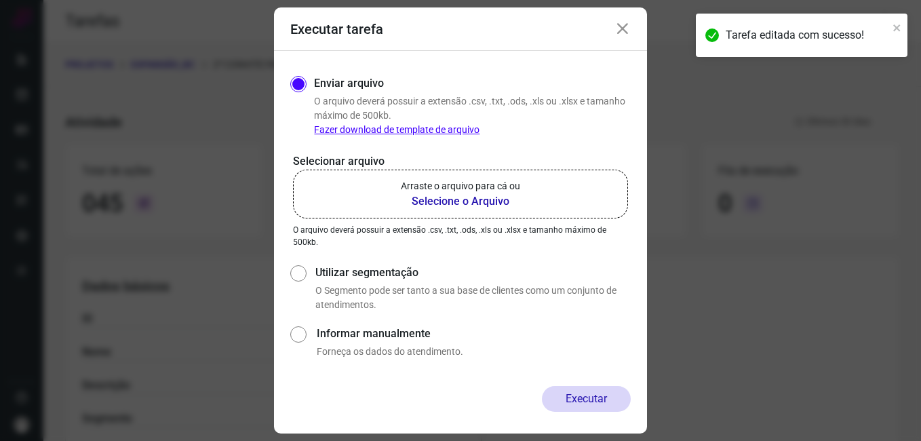
click at [447, 205] on b "Selecione o Arquivo" at bounding box center [460, 201] width 119 height 16
click at [0, 0] on input "Arraste o arquivo para cá ou Selecione o Arquivo" at bounding box center [0, 0] width 0 height 0
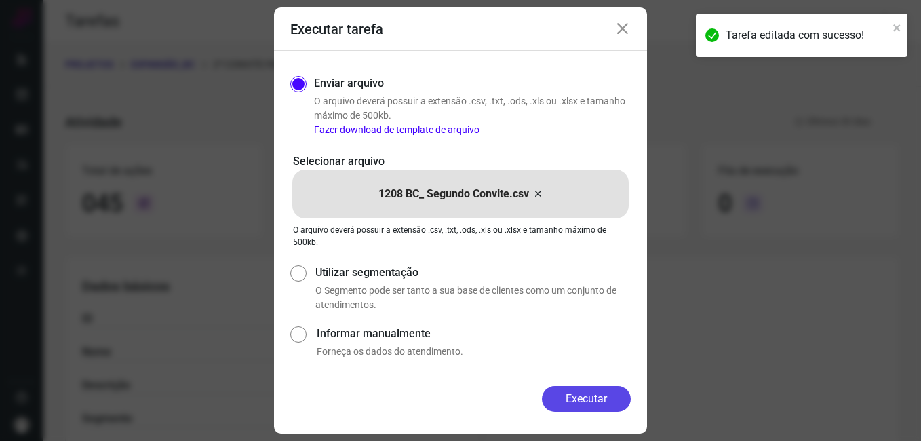
click at [565, 390] on button "Executar" at bounding box center [586, 399] width 89 height 26
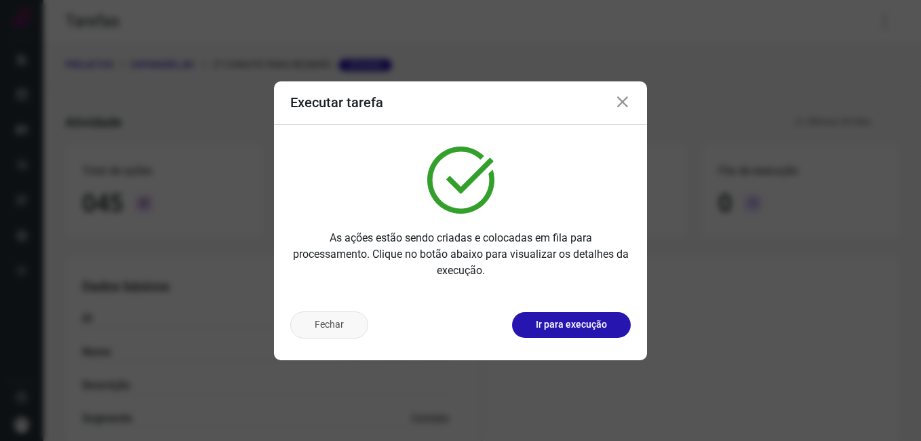
click at [327, 332] on button "Fechar" at bounding box center [329, 324] width 78 height 27
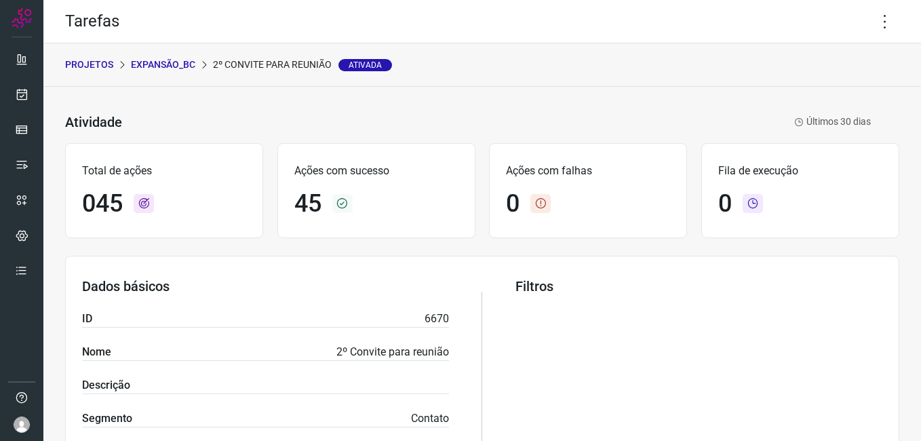
click at [178, 69] on p "Expansão_BC" at bounding box center [163, 65] width 64 height 14
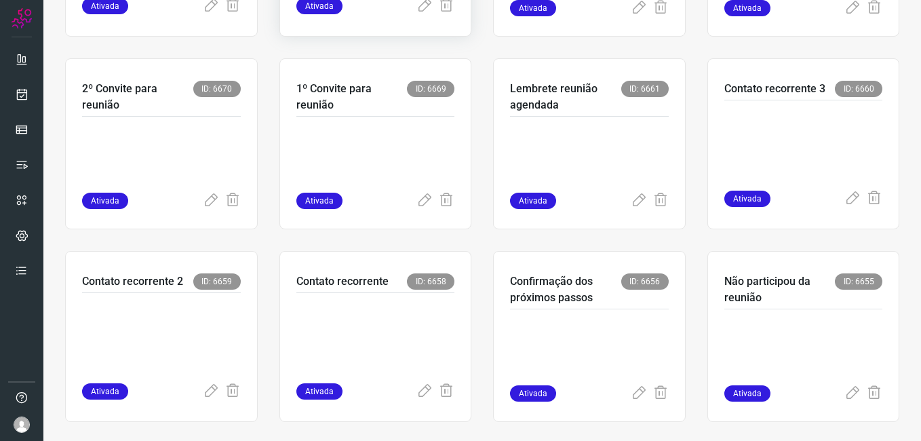
scroll to position [449, 0]
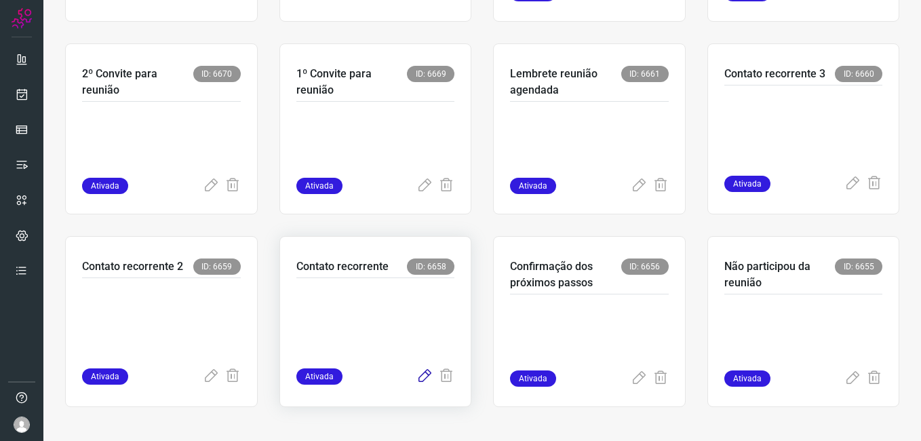
click at [417, 374] on icon at bounding box center [424, 376] width 16 height 16
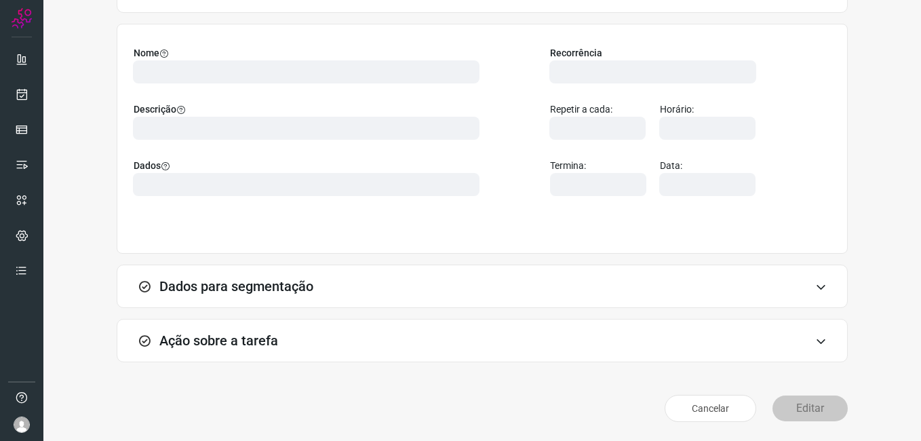
scroll to position [89, 0]
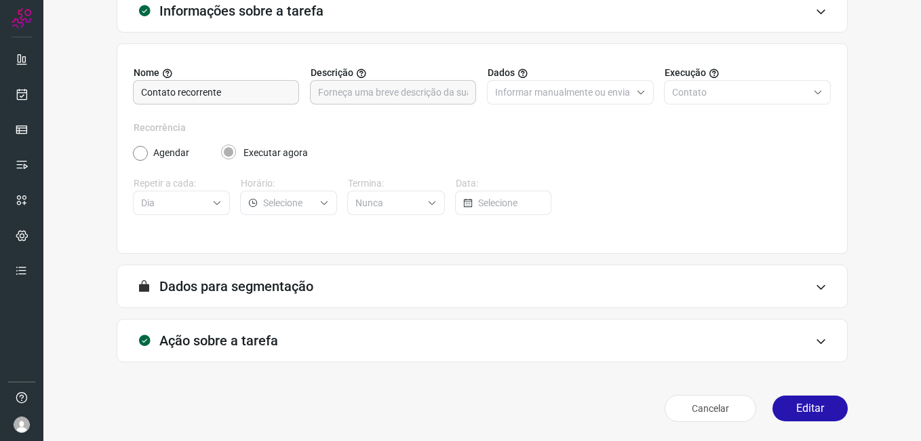
click at [783, 403] on button "Editar" at bounding box center [809, 408] width 75 height 26
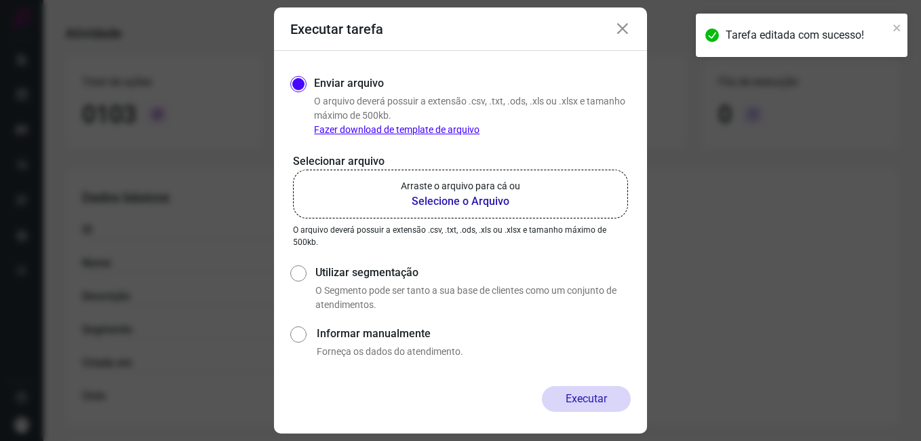
click at [428, 205] on b "Selecione o Arquivo" at bounding box center [460, 201] width 119 height 16
click at [0, 0] on input "Arraste o arquivo para cá ou Selecione o Arquivo" at bounding box center [0, 0] width 0 height 0
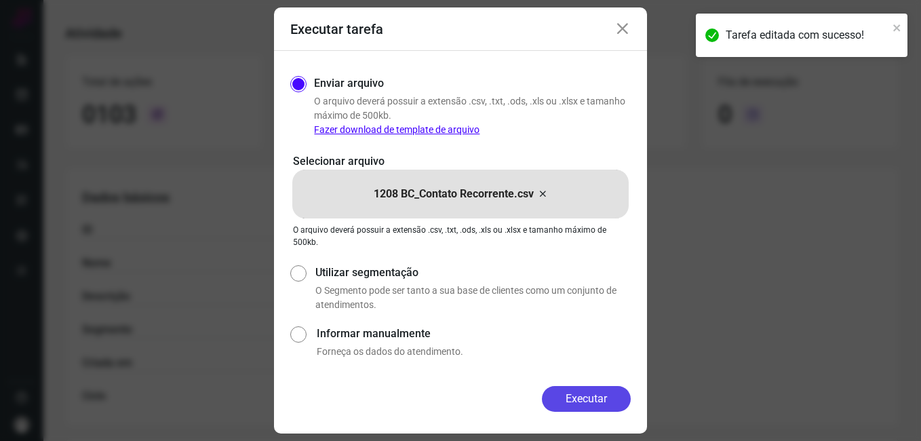
click at [580, 395] on button "Executar" at bounding box center [586, 399] width 89 height 26
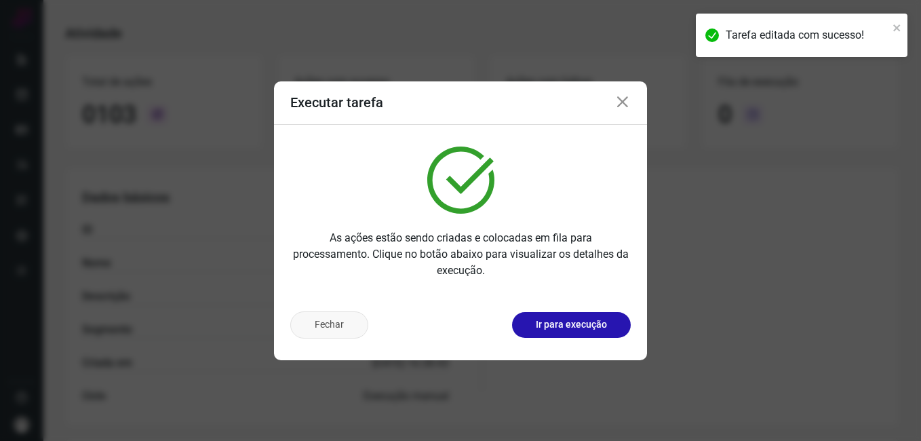
click at [336, 322] on button "Fechar" at bounding box center [329, 324] width 78 height 27
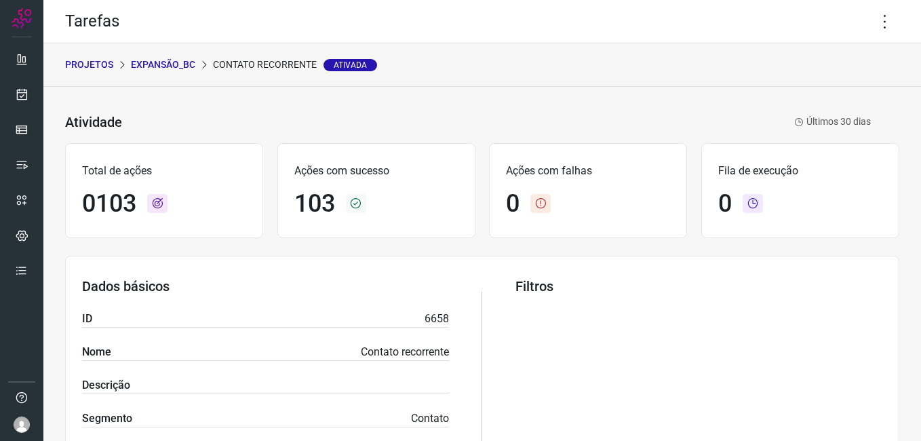
click at [168, 63] on p "Expansão_BC" at bounding box center [163, 65] width 64 height 14
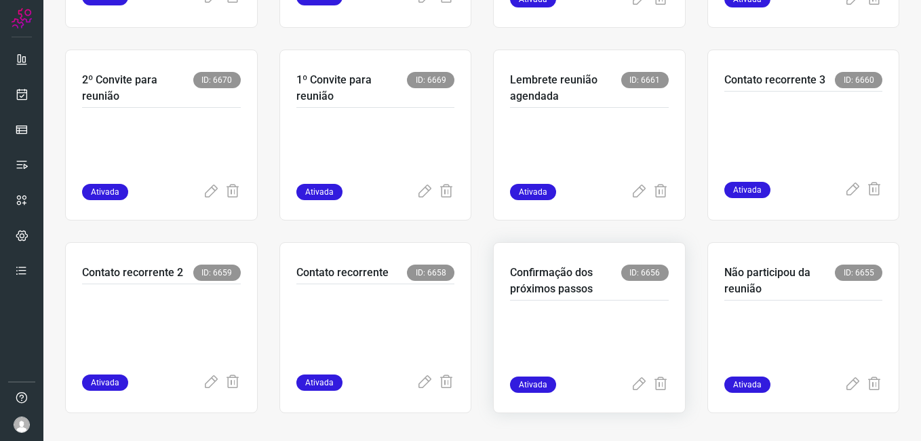
scroll to position [449, 0]
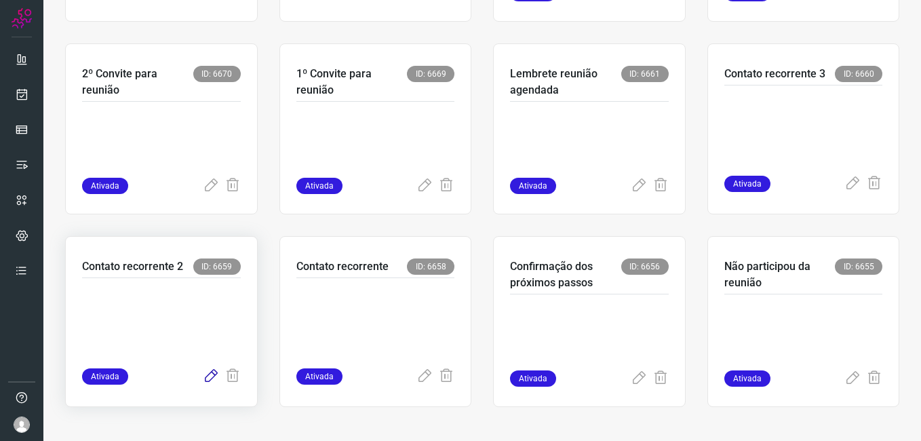
click at [208, 372] on icon at bounding box center [211, 376] width 16 height 16
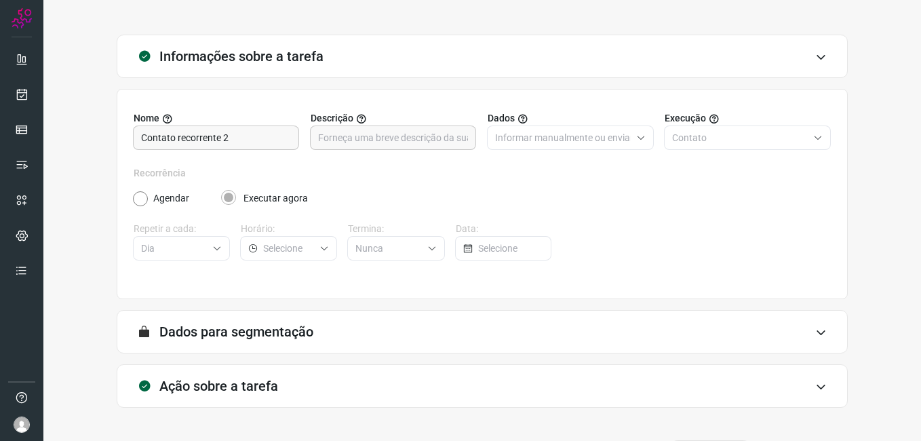
scroll to position [89, 0]
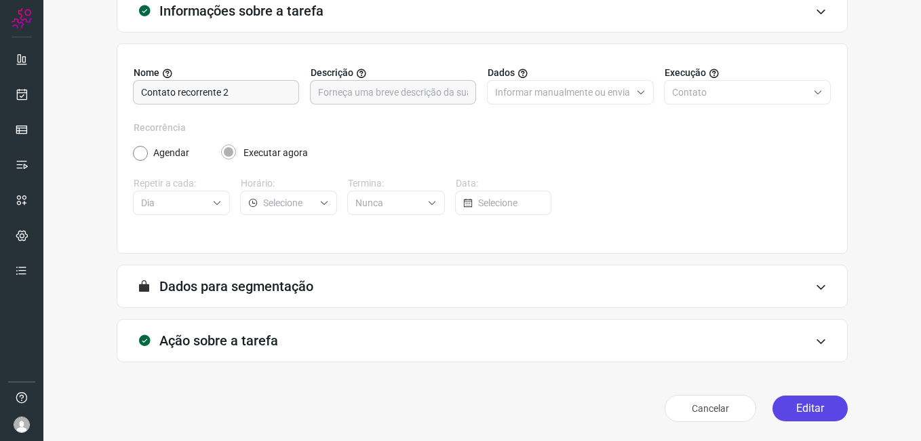
click at [775, 396] on button "Editar" at bounding box center [809, 408] width 75 height 26
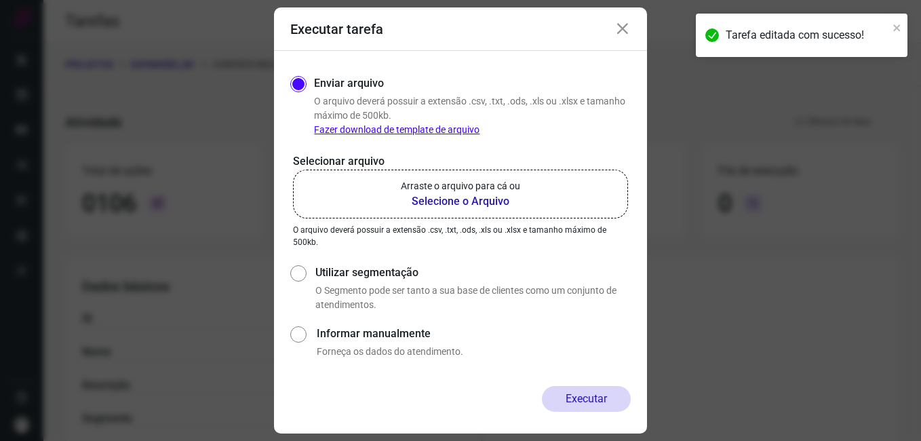
click at [449, 201] on b "Selecione o Arquivo" at bounding box center [460, 201] width 119 height 16
click at [0, 0] on input "Arraste o arquivo para cá ou Selecione o Arquivo" at bounding box center [0, 0] width 0 height 0
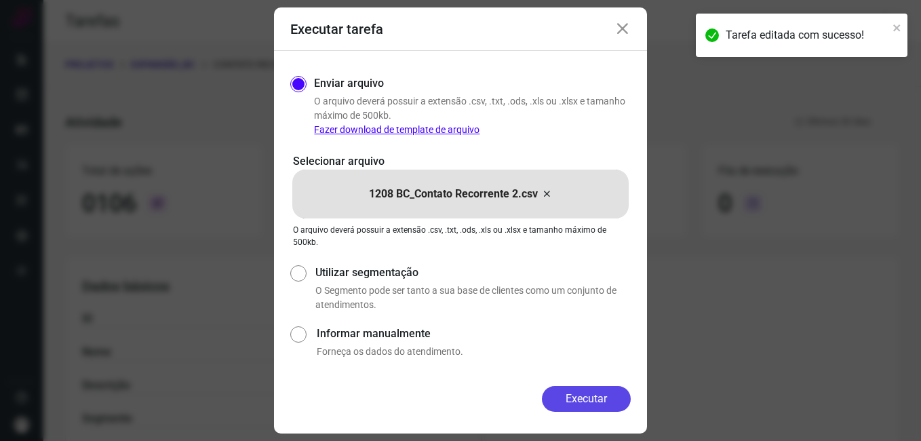
click at [558, 393] on button "Executar" at bounding box center [586, 399] width 89 height 26
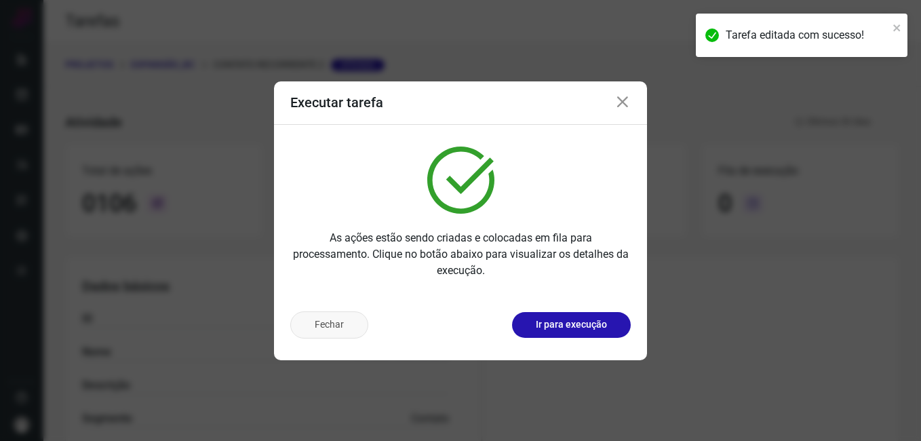
click at [358, 331] on button "Fechar" at bounding box center [329, 324] width 78 height 27
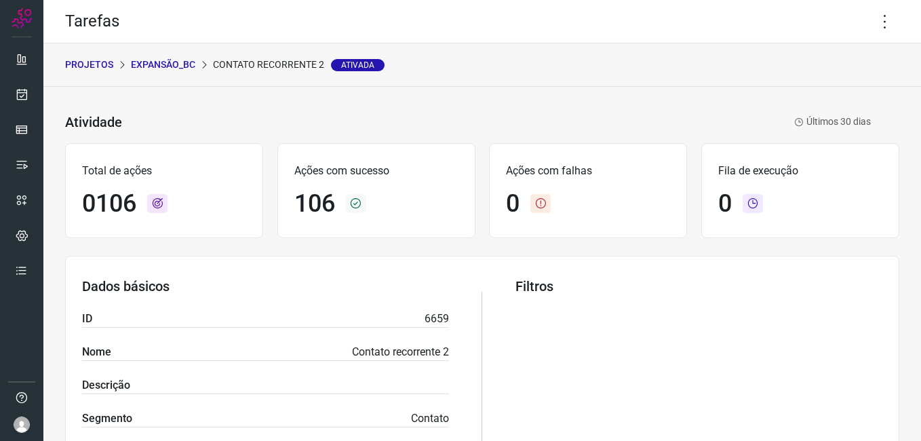
click at [165, 66] on p "Expansão_BC" at bounding box center [163, 65] width 64 height 14
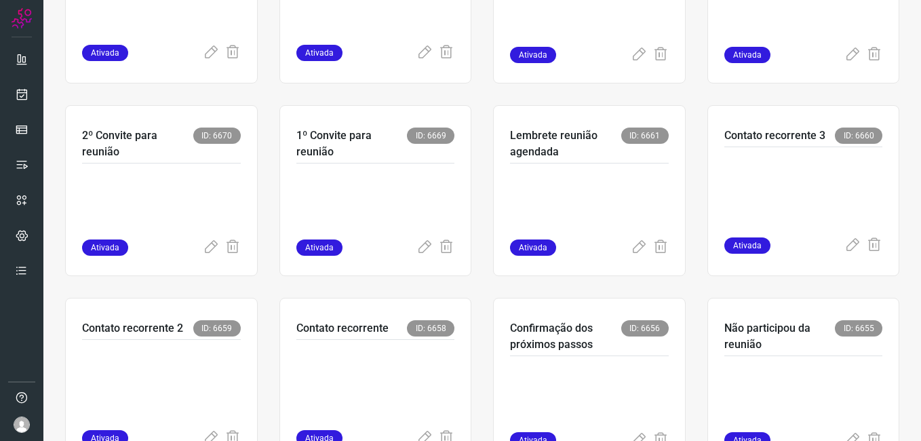
scroll to position [449, 0]
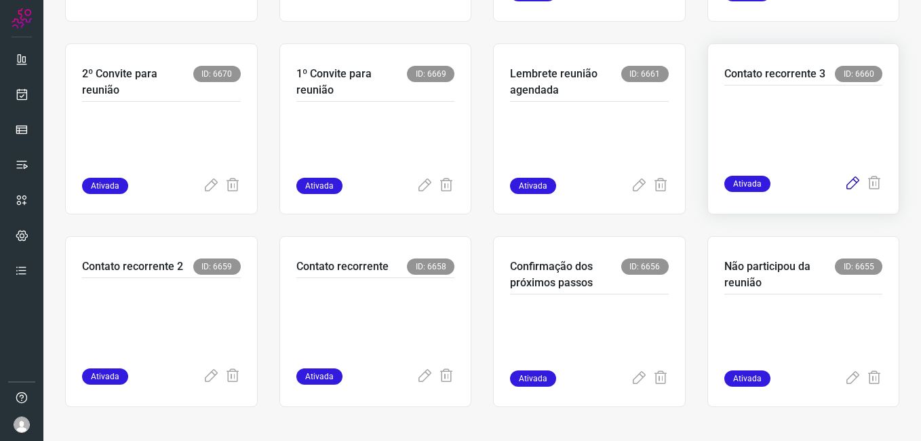
click at [844, 190] on icon at bounding box center [852, 184] width 16 height 16
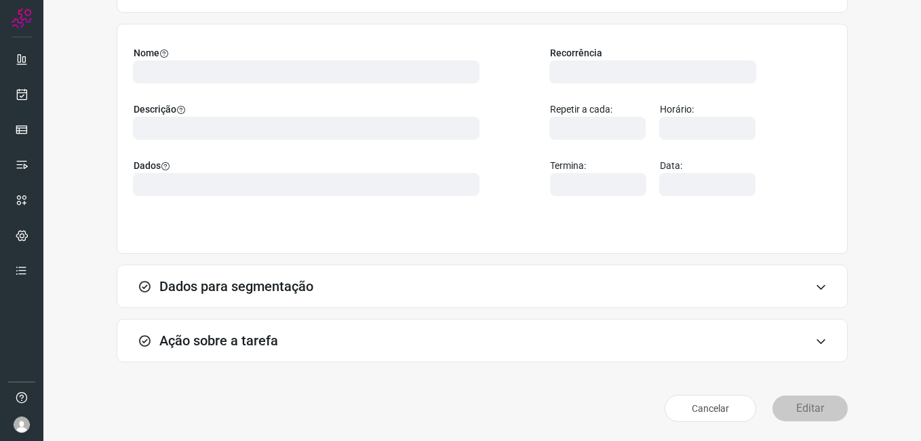
scroll to position [89, 0]
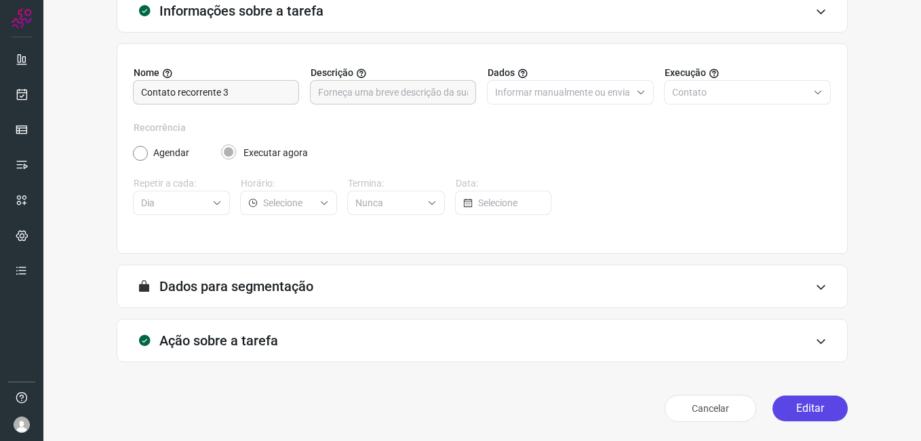
click at [774, 419] on button "Editar" at bounding box center [809, 408] width 75 height 26
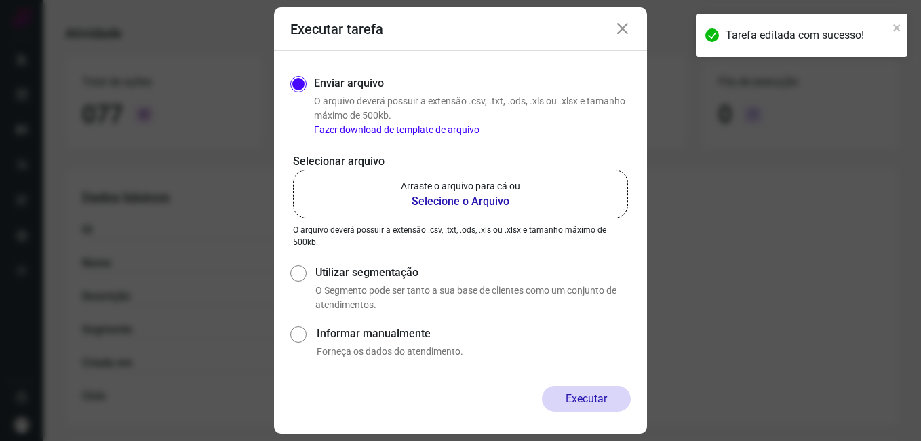
click at [421, 196] on b "Selecione o Arquivo" at bounding box center [460, 201] width 119 height 16
click at [0, 0] on input "Arraste o arquivo para cá ou Selecione o Arquivo" at bounding box center [0, 0] width 0 height 0
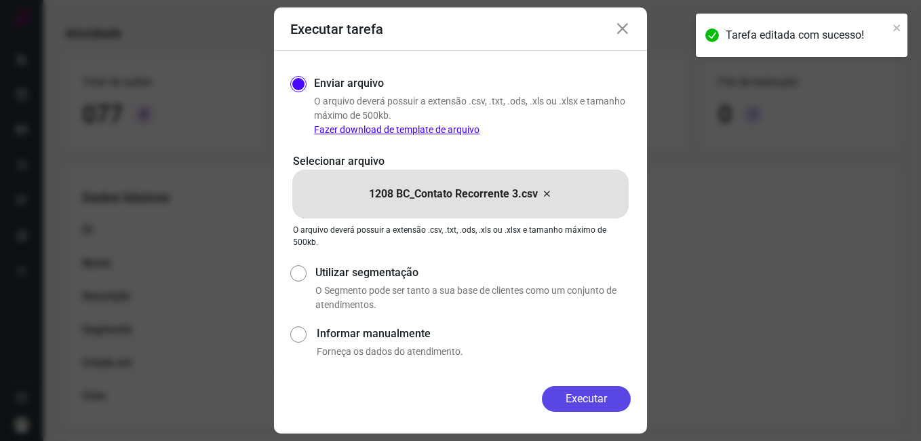
click at [571, 391] on button "Executar" at bounding box center [586, 399] width 89 height 26
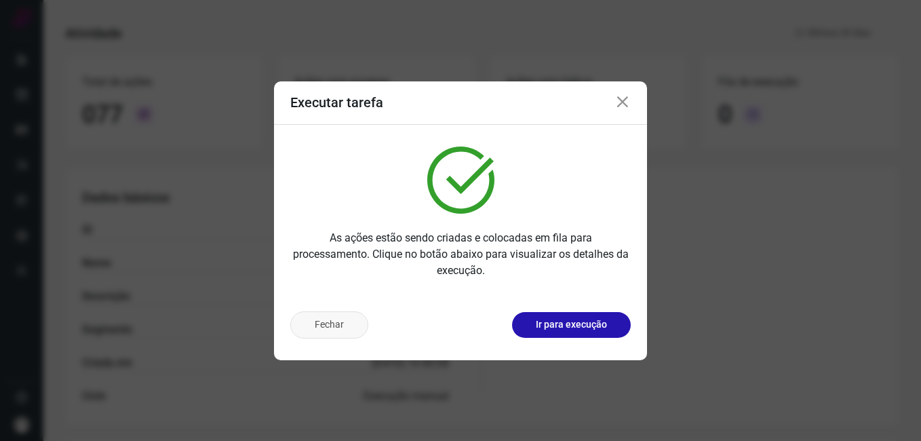
click at [343, 329] on button "Fechar" at bounding box center [329, 324] width 78 height 27
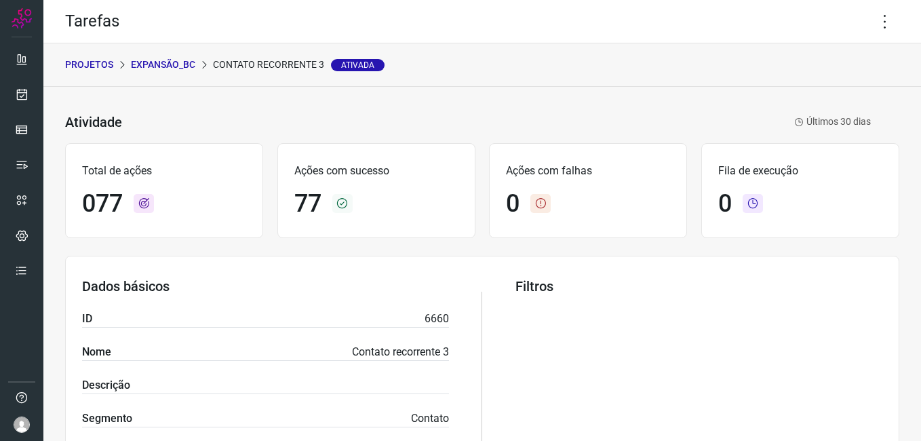
click at [172, 66] on p "Expansão_BC" at bounding box center [163, 65] width 64 height 14
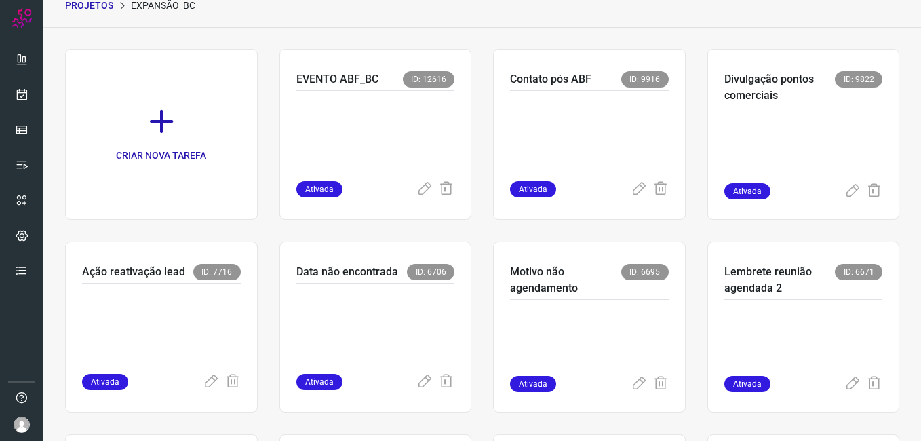
scroll to position [43, 0]
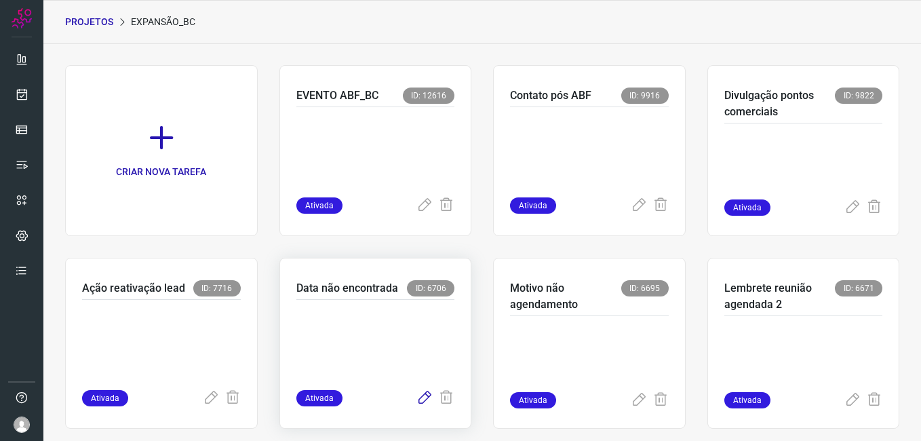
click at [416, 397] on icon at bounding box center [424, 398] width 16 height 16
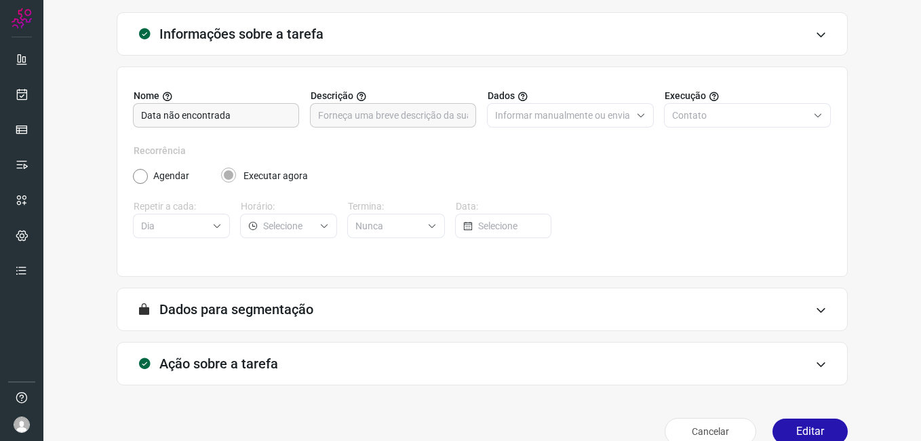
scroll to position [89, 0]
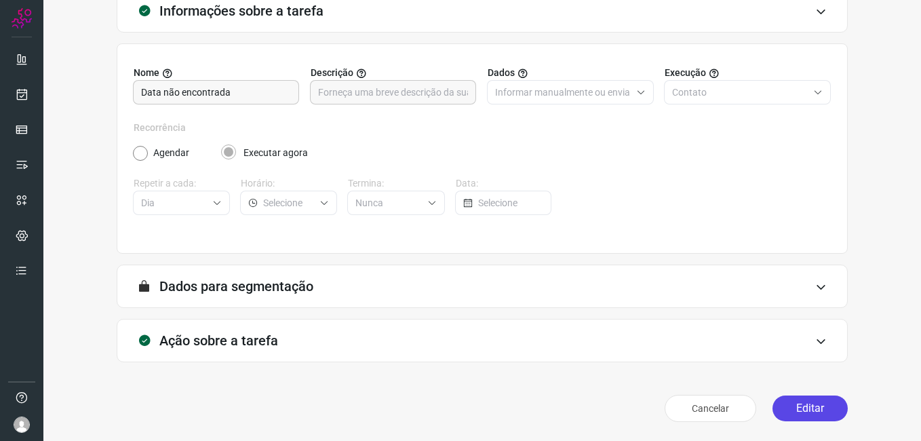
click at [784, 404] on button "Editar" at bounding box center [809, 408] width 75 height 26
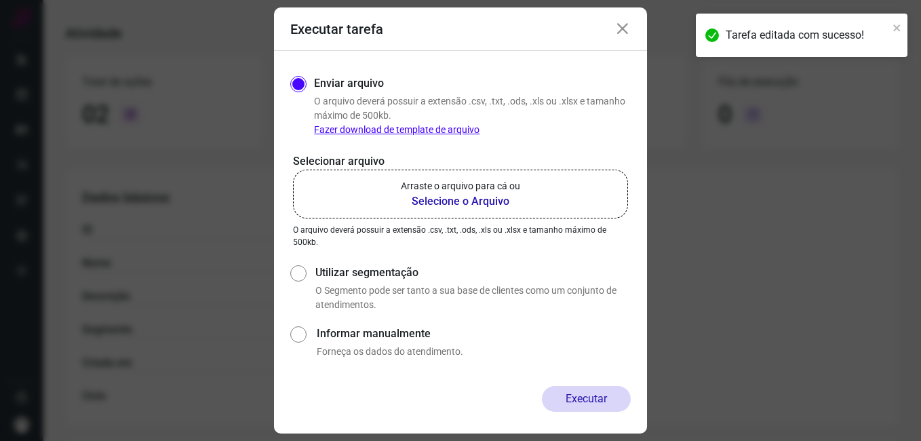
click at [481, 202] on b "Selecione o Arquivo" at bounding box center [460, 201] width 119 height 16
click at [0, 0] on input "Arraste o arquivo para cá ou Selecione o Arquivo" at bounding box center [0, 0] width 0 height 0
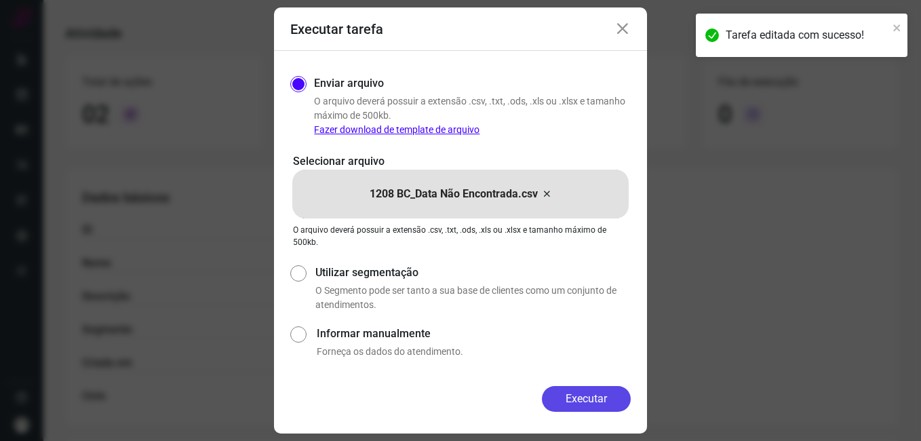
click at [561, 397] on button "Executar" at bounding box center [586, 399] width 89 height 26
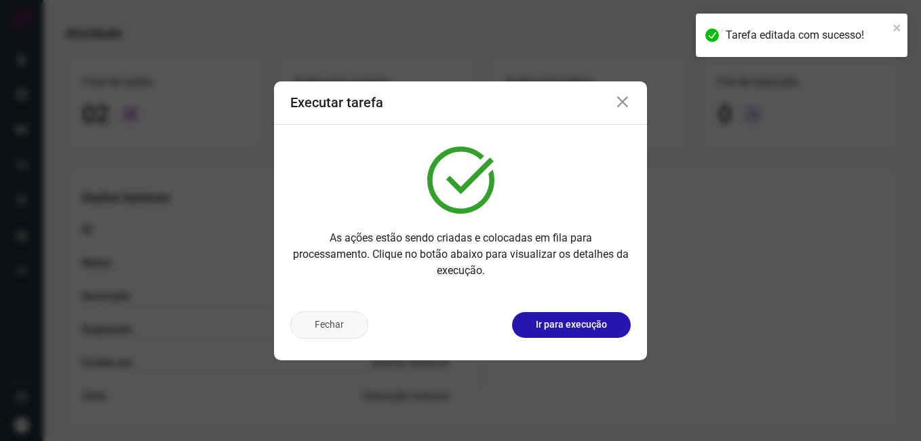
click at [329, 330] on button "Fechar" at bounding box center [329, 324] width 78 height 27
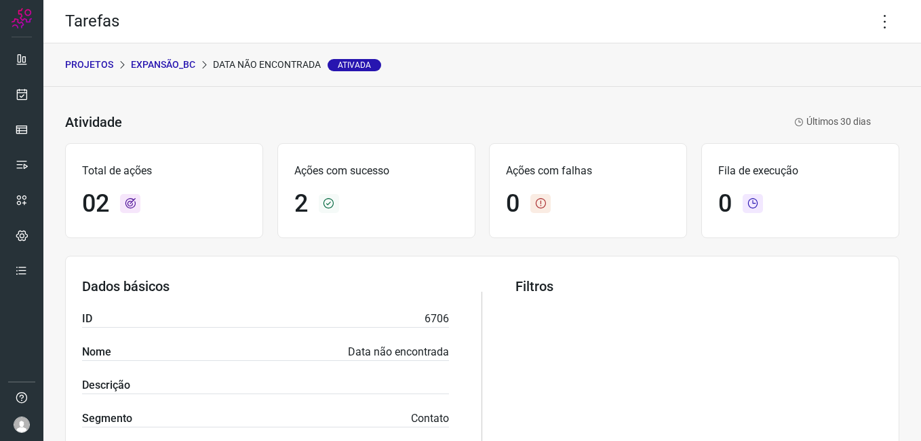
click at [154, 62] on p "Expansão_BC" at bounding box center [163, 65] width 64 height 14
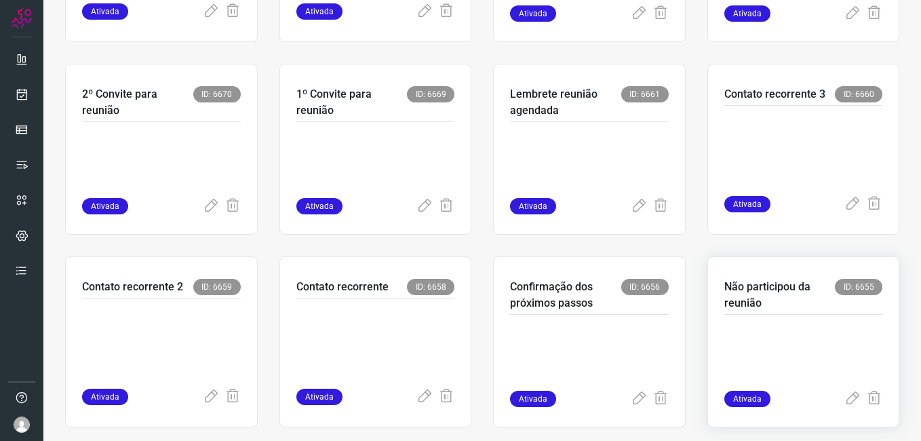
scroll to position [449, 0]
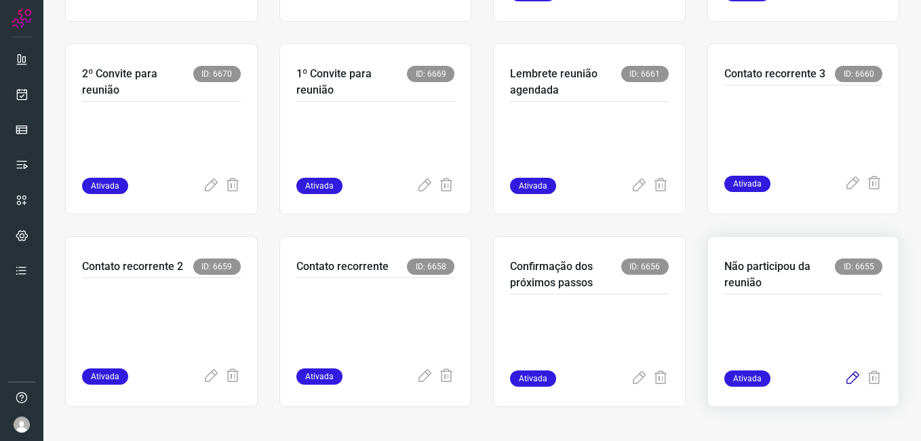
click at [844, 381] on icon at bounding box center [852, 378] width 16 height 16
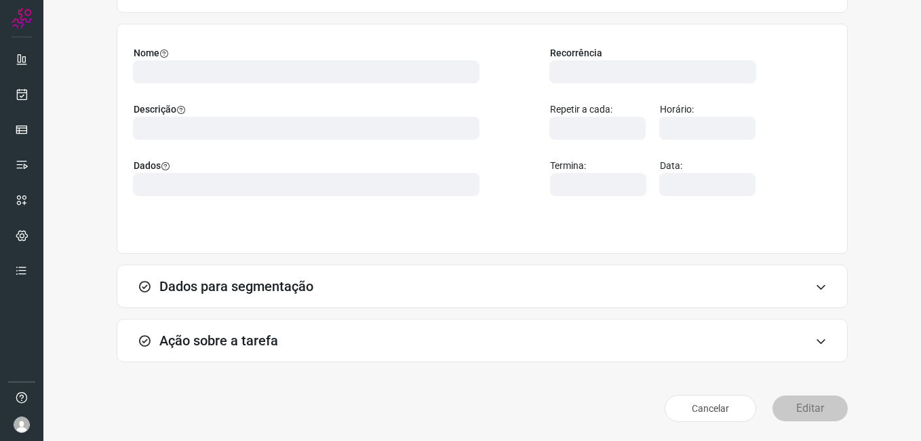
scroll to position [89, 0]
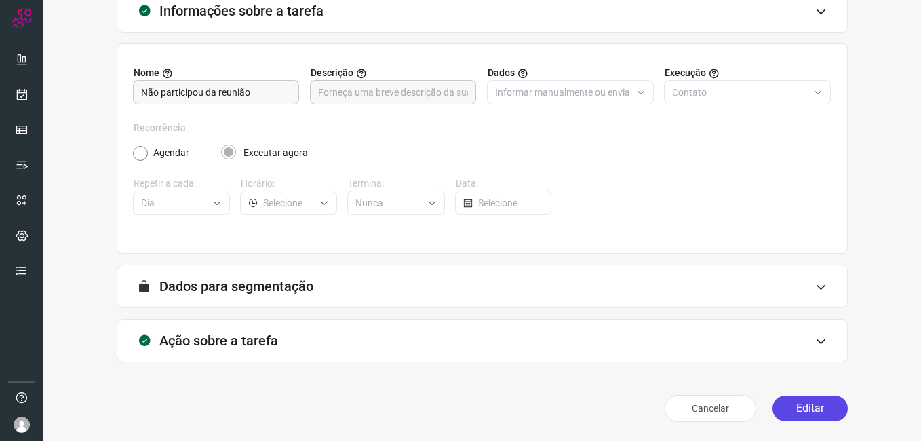
click at [778, 405] on button "Editar" at bounding box center [809, 408] width 75 height 26
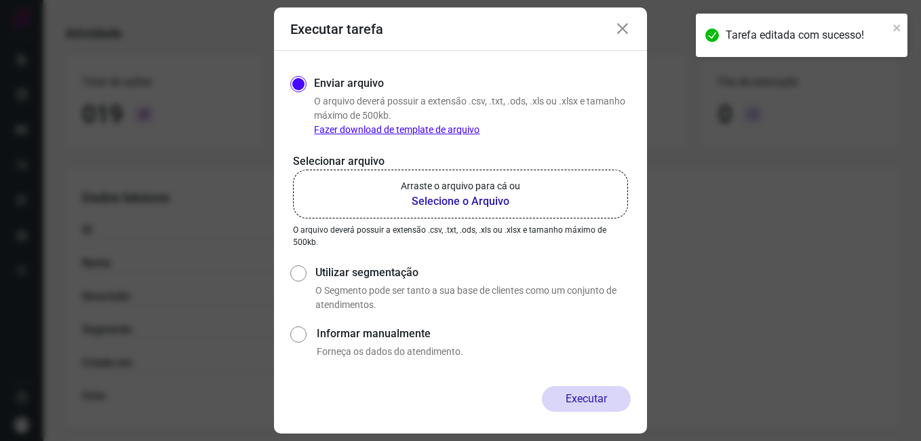
click at [433, 199] on b "Selecione o Arquivo" at bounding box center [460, 201] width 119 height 16
click at [0, 0] on input "Arraste o arquivo para cá ou Selecione o Arquivo" at bounding box center [0, 0] width 0 height 0
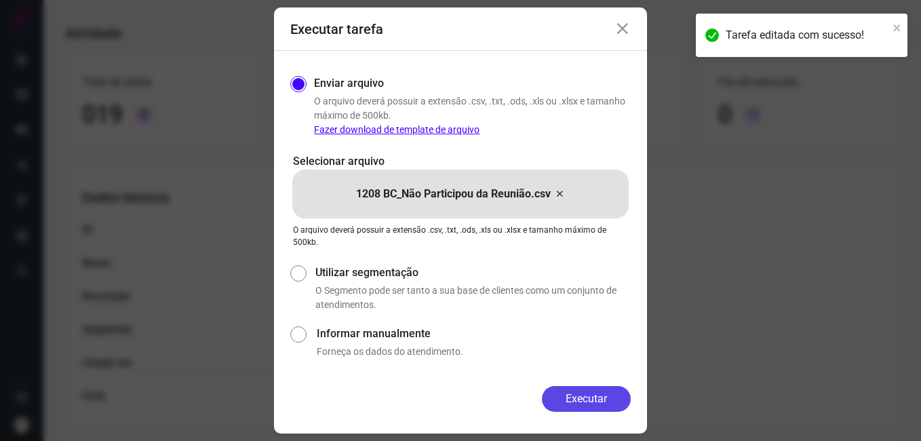
click at [562, 398] on button "Executar" at bounding box center [586, 399] width 89 height 26
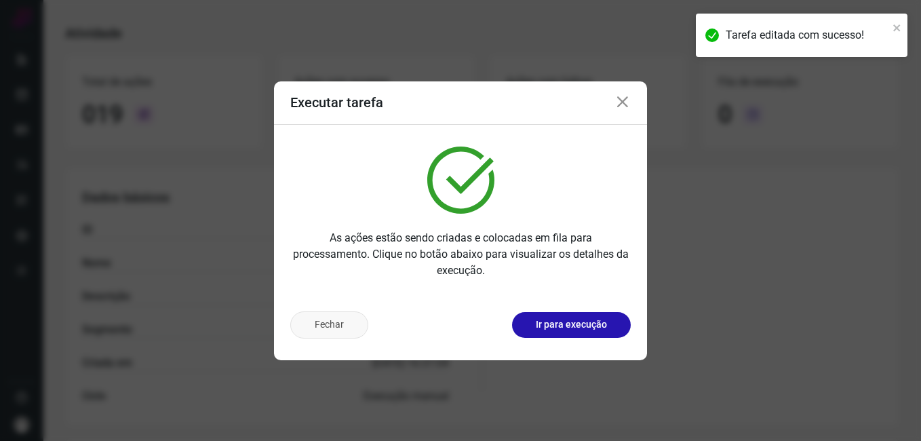
click at [338, 327] on button "Fechar" at bounding box center [329, 324] width 78 height 27
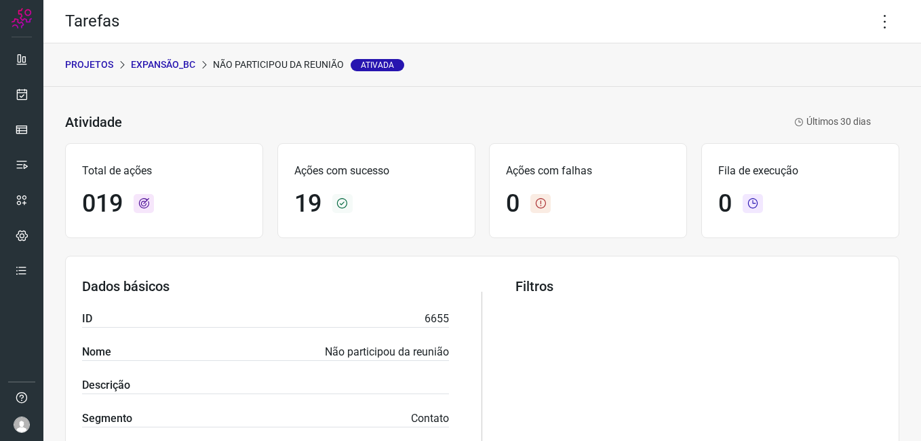
click at [163, 64] on p "Expansão_BC" at bounding box center [163, 65] width 64 height 14
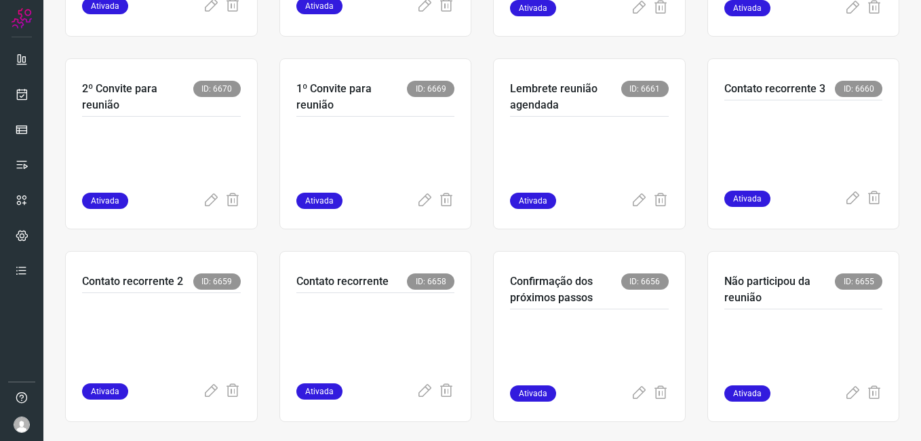
scroll to position [449, 0]
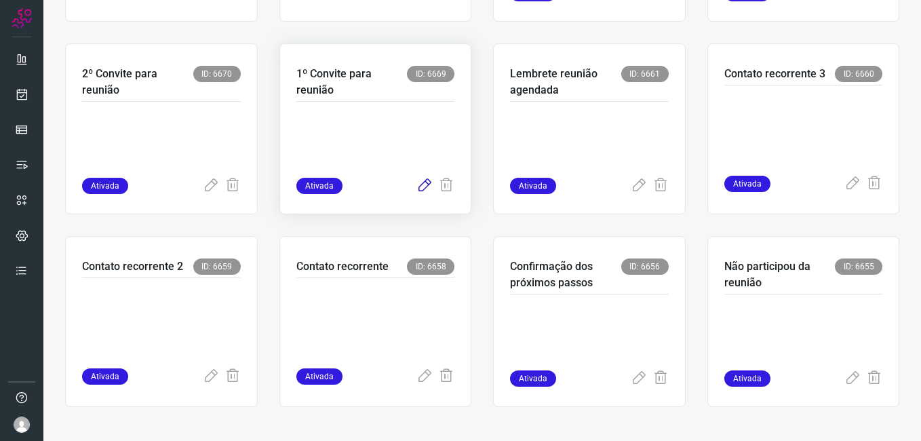
click at [422, 180] on icon at bounding box center [424, 186] width 16 height 16
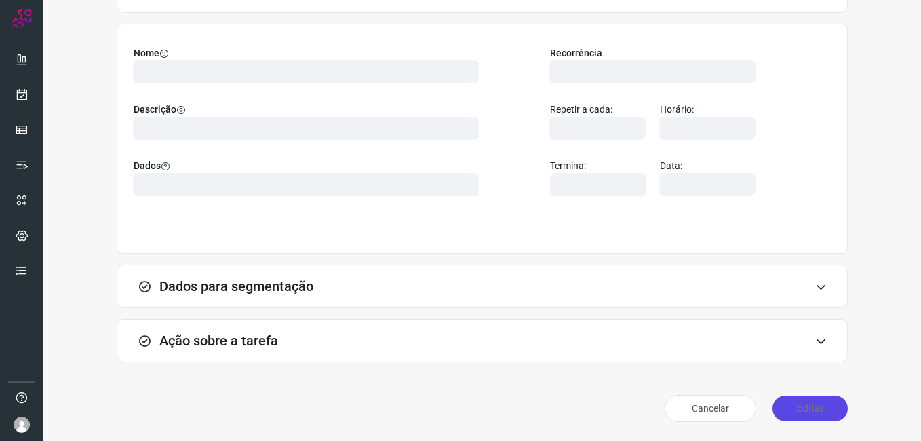
click at [790, 408] on button "Editar" at bounding box center [809, 408] width 75 height 26
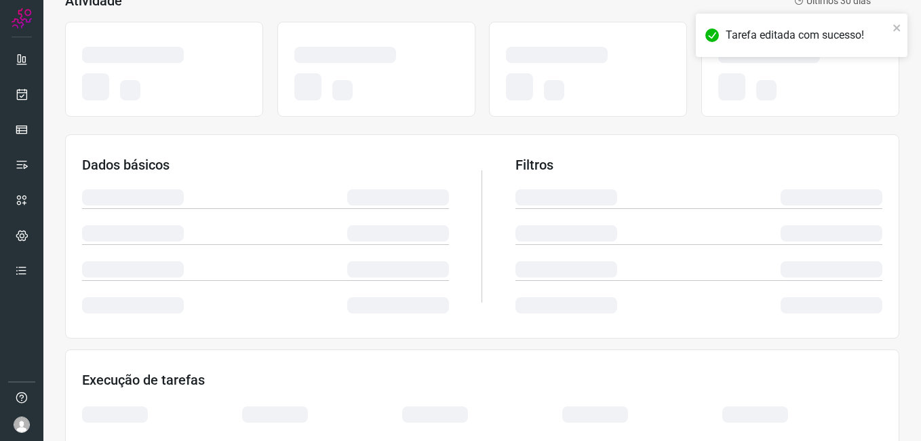
scroll to position [284, 0]
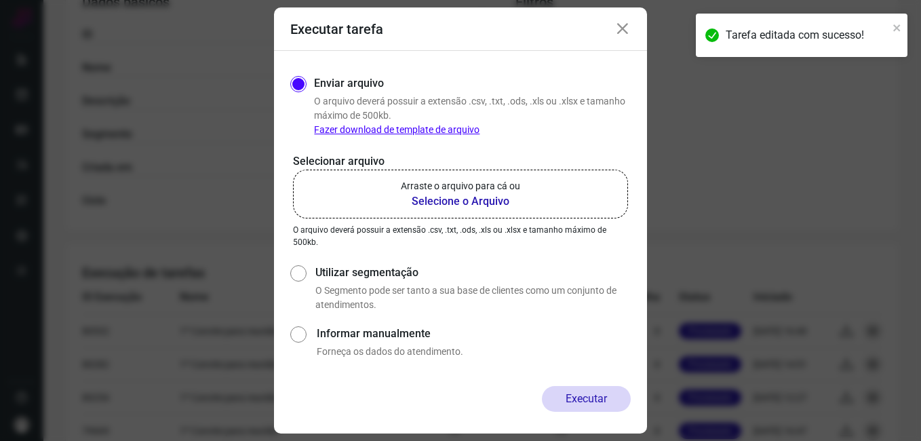
click at [441, 201] on b "Selecione o Arquivo" at bounding box center [460, 201] width 119 height 16
click at [0, 0] on input "Arraste o arquivo para cá ou Selecione o Arquivo" at bounding box center [0, 0] width 0 height 0
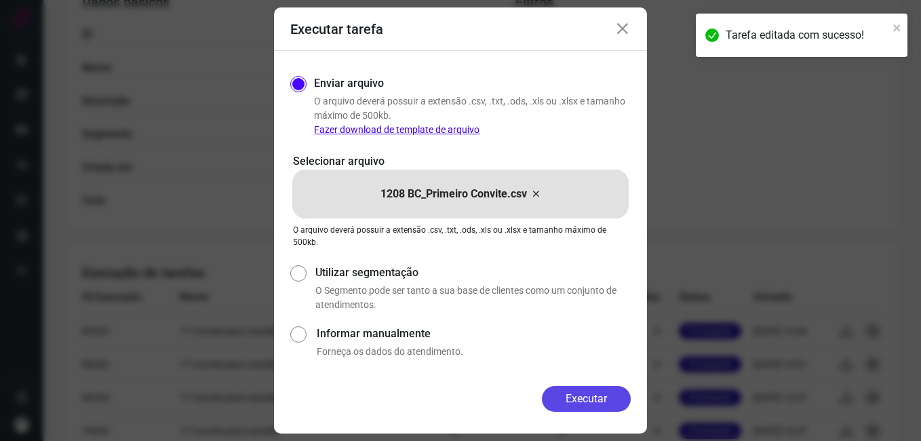
click at [550, 403] on button "Executar" at bounding box center [586, 399] width 89 height 26
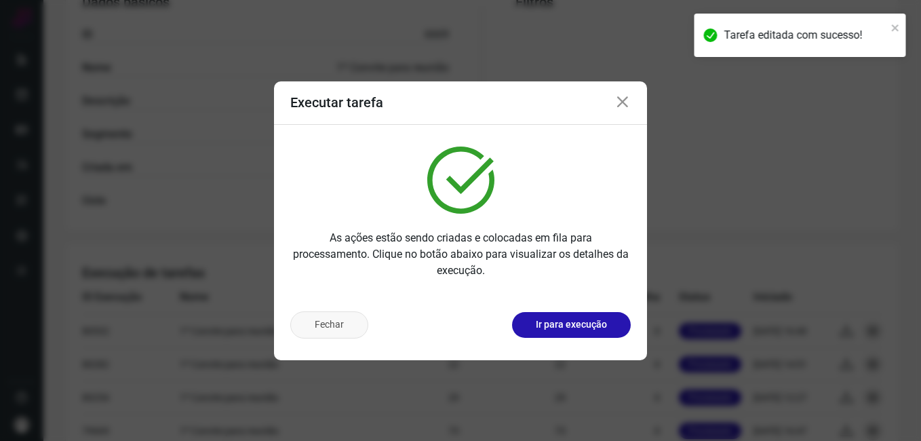
click at [343, 335] on button "Fechar" at bounding box center [329, 324] width 78 height 27
